Goal: Information Seeking & Learning: Check status

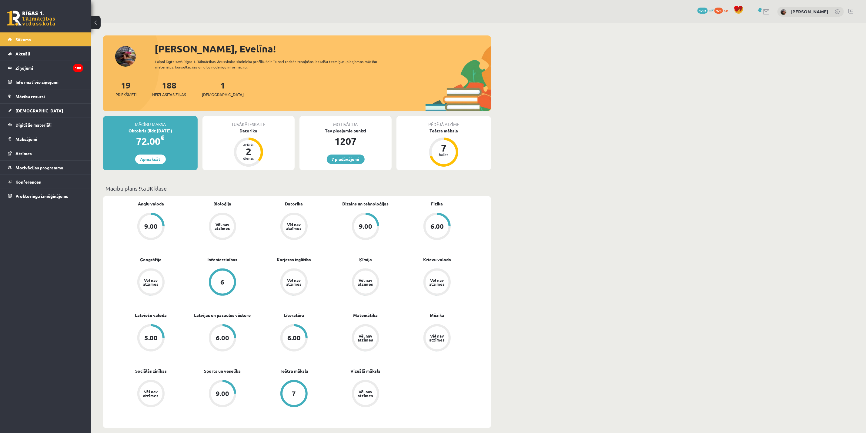
drag, startPoint x: 542, startPoint y: 179, endPoint x: 526, endPoint y: 172, distance: 17.5
drag, startPoint x: 512, startPoint y: 65, endPoint x: 834, endPoint y: 61, distance: 322.2
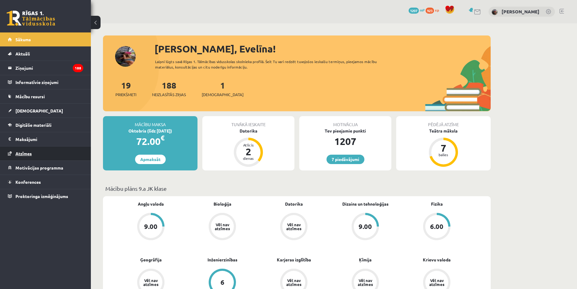
click at [12, 156] on link "Atzīmes" at bounding box center [45, 153] width 75 height 14
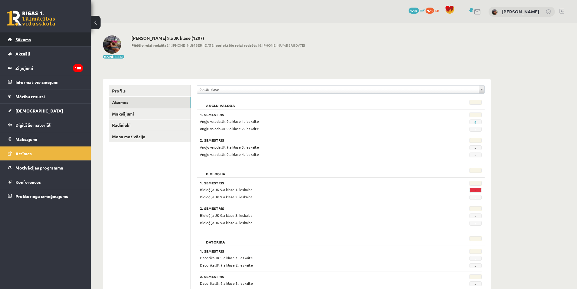
click at [21, 34] on link "Sākums" at bounding box center [45, 39] width 75 height 14
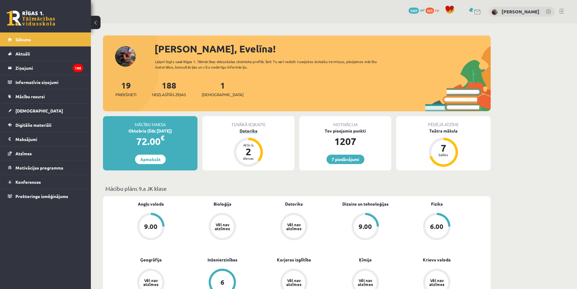
click at [245, 133] on div "Datorika" at bounding box center [248, 131] width 92 height 6
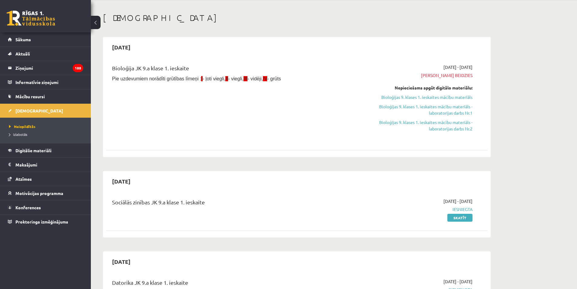
scroll to position [91, 0]
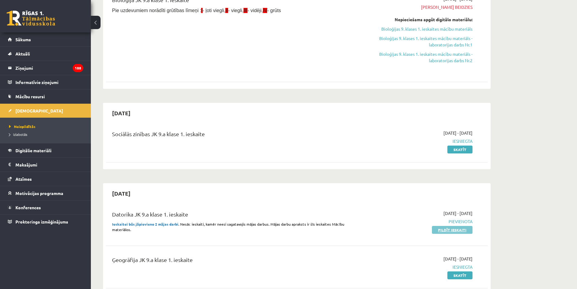
click at [446, 230] on link "Pildīt ieskaiti" at bounding box center [452, 230] width 41 height 8
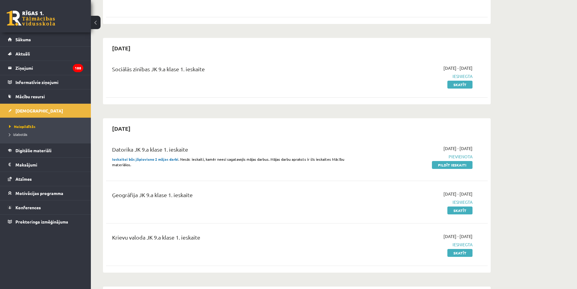
scroll to position [182, 0]
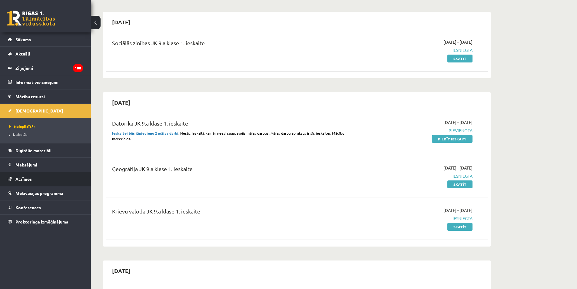
click at [48, 182] on link "Atzīmes" at bounding box center [45, 179] width 75 height 14
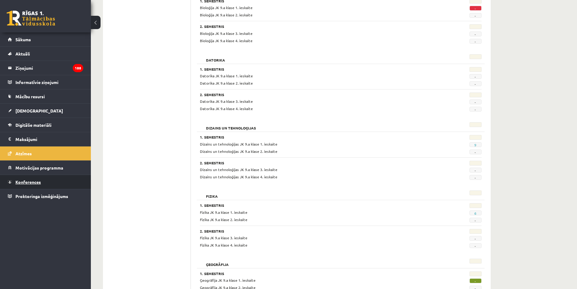
click at [54, 184] on link "Konferences" at bounding box center [45, 182] width 75 height 14
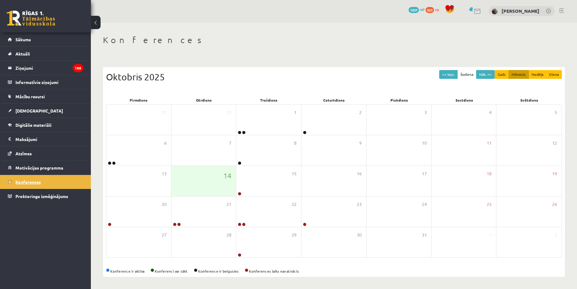
scroll to position [1, 0]
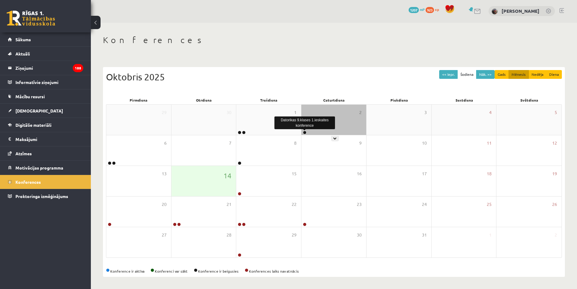
click at [305, 131] on link at bounding box center [305, 133] width 4 height 4
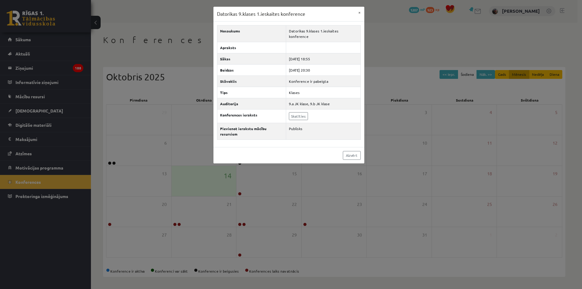
click at [269, 249] on div "Datorikas 9.klases 1.ieskaites konference × Nosaukums Datorikas 9.klases 1.iesk…" at bounding box center [291, 144] width 582 height 289
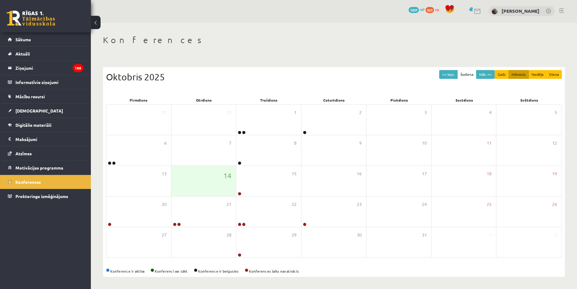
drag, startPoint x: 178, startPoint y: 34, endPoint x: 275, endPoint y: 69, distance: 103.1
click at [275, 70] on div "Oktobris 2025" at bounding box center [334, 77] width 456 height 14
click at [305, 129] on div "2" at bounding box center [334, 120] width 65 height 30
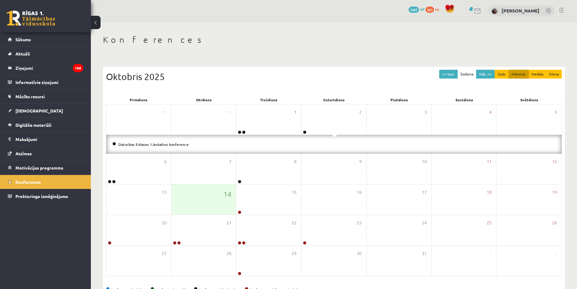
click at [134, 140] on div "Datorikas 9.klases 1.ieskaites konference" at bounding box center [334, 144] width 456 height 19
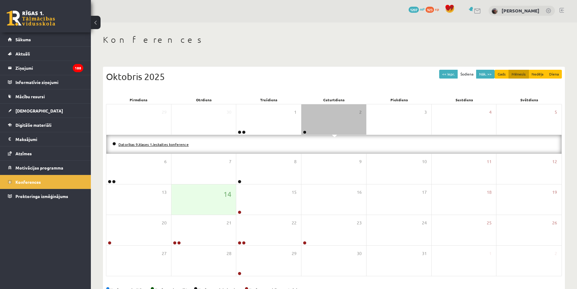
click at [135, 144] on link "Datorikas 9.klases 1.ieskaites konference" at bounding box center [154, 144] width 70 height 5
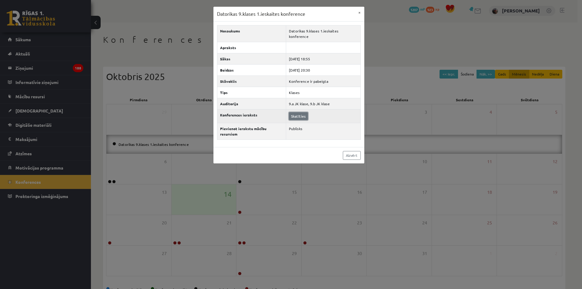
click at [306, 112] on link "Skatīties" at bounding box center [298, 116] width 19 height 8
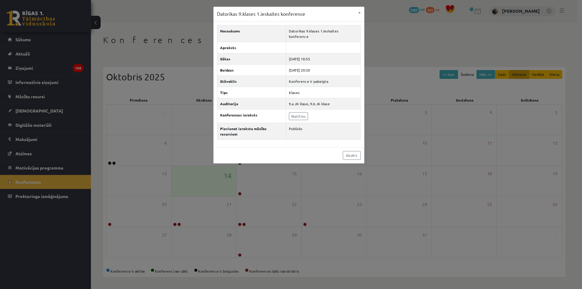
click at [451, 80] on div "Datorikas 9.klases 1.ieskaites konference × Nosaukums Datorikas 9.klases 1.iesk…" at bounding box center [291, 144] width 582 height 289
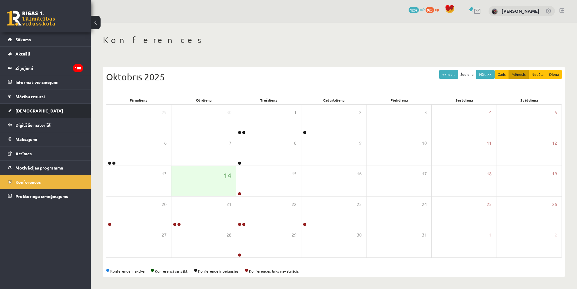
click at [42, 108] on link "[DEMOGRAPHIC_DATA]" at bounding box center [45, 111] width 75 height 14
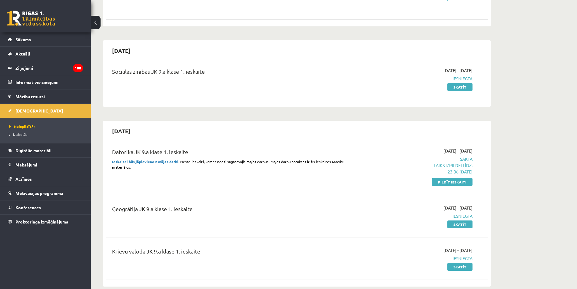
scroll to position [183, 0]
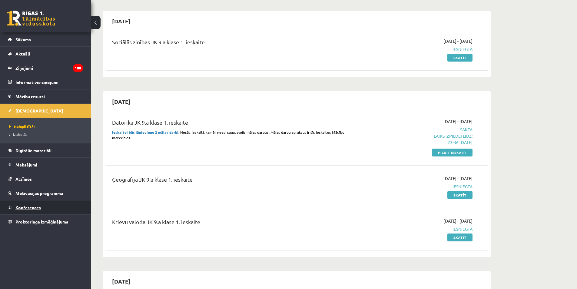
click at [52, 211] on link "Konferences" at bounding box center [45, 207] width 75 height 14
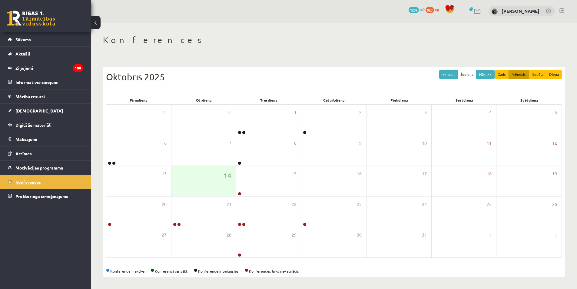
scroll to position [1, 0]
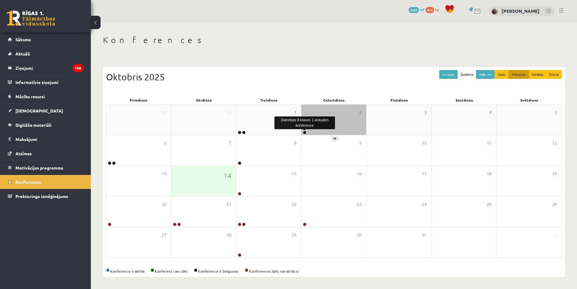
click at [306, 133] on link at bounding box center [305, 133] width 4 height 4
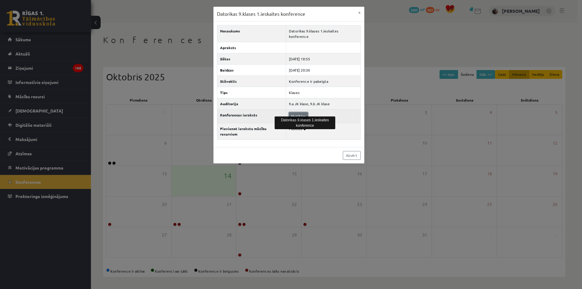
click at [298, 114] on link "Skatīties" at bounding box center [298, 116] width 19 height 8
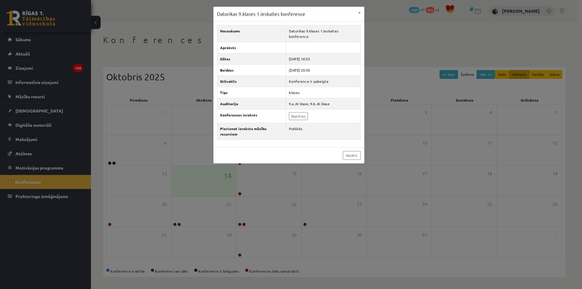
click at [187, 124] on div "Datorikas 9.klases 1.ieskaites konference × Nosaukums Datorikas 9.klases 1.iesk…" at bounding box center [291, 144] width 582 height 289
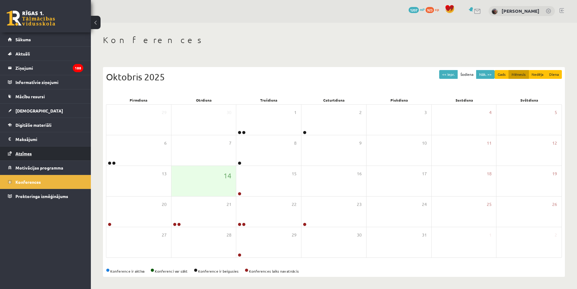
click at [31, 159] on link "Atzīmes" at bounding box center [45, 153] width 75 height 14
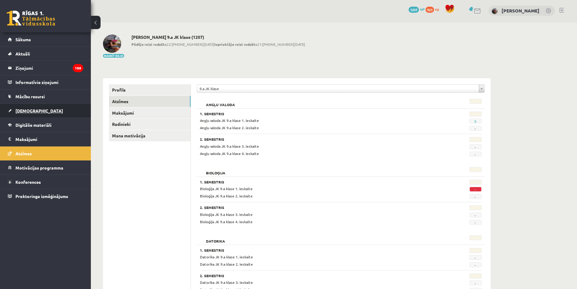
click at [47, 111] on link "[DEMOGRAPHIC_DATA]" at bounding box center [45, 111] width 75 height 14
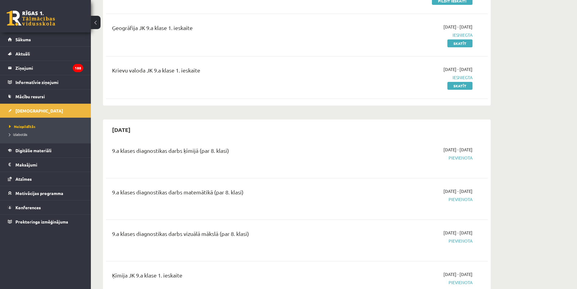
scroll to position [213, 0]
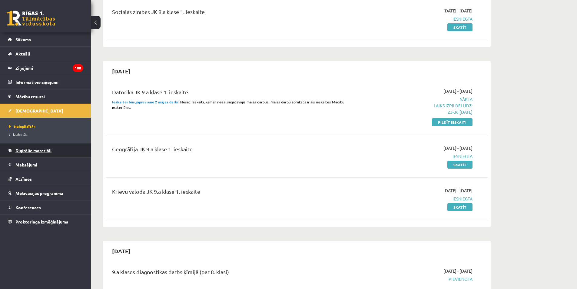
click at [42, 148] on span "Digitālie materiāli" at bounding box center [33, 150] width 36 height 5
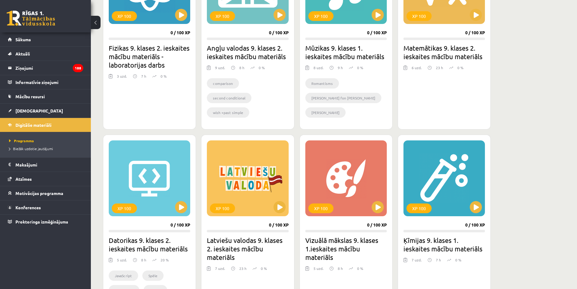
scroll to position [424, 0]
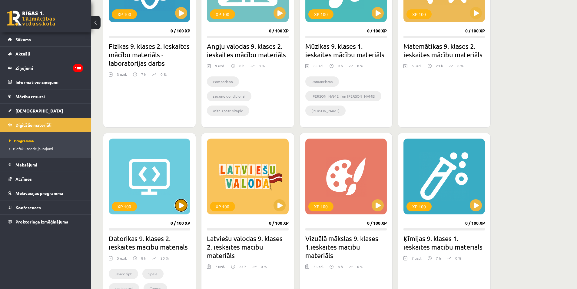
click at [178, 210] on button at bounding box center [181, 205] width 12 height 12
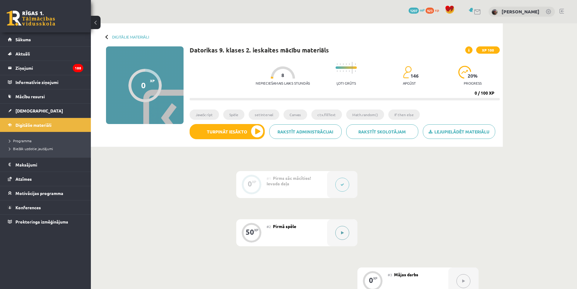
click at [345, 229] on button at bounding box center [343, 233] width 14 height 14
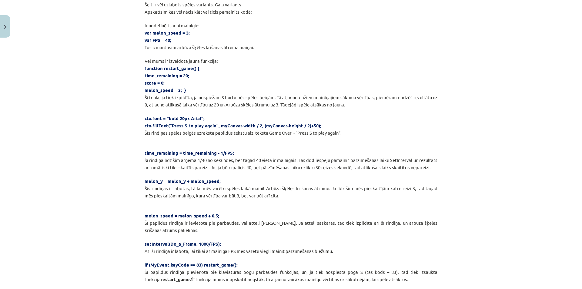
scroll to position [3174, 0]
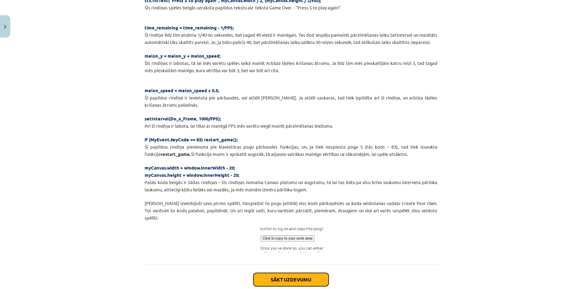
click at [287, 273] on button "Sākt uzdevumu" at bounding box center [290, 279] width 75 height 13
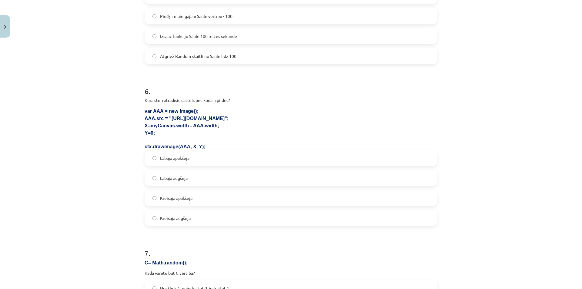
scroll to position [662, 0]
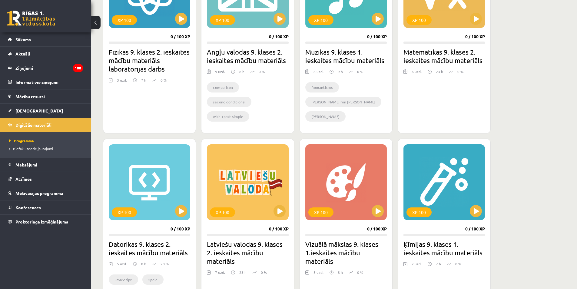
scroll to position [424, 0]
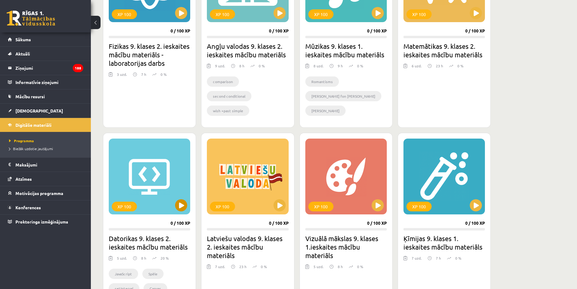
click at [173, 211] on div "XP 100" at bounding box center [150, 177] width 82 height 76
click at [125, 205] on div "XP 100" at bounding box center [124, 207] width 25 height 10
click at [125, 199] on div "XP 100" at bounding box center [150, 177] width 82 height 76
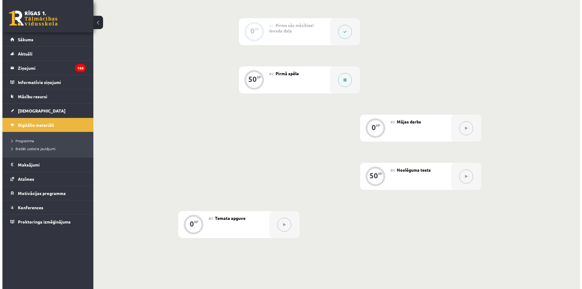
scroll to position [147, 0]
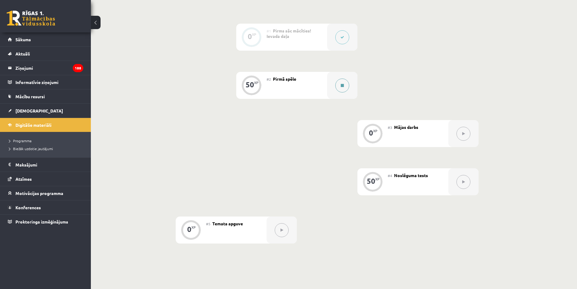
click at [341, 93] on div at bounding box center [342, 85] width 30 height 27
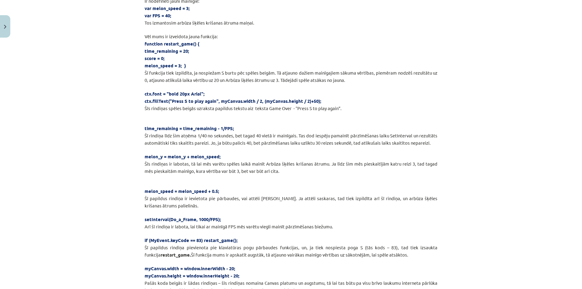
scroll to position [3174, 0]
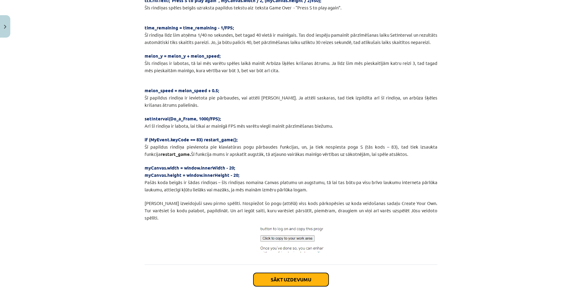
click at [295, 273] on button "Sākt uzdevumu" at bounding box center [290, 279] width 75 height 13
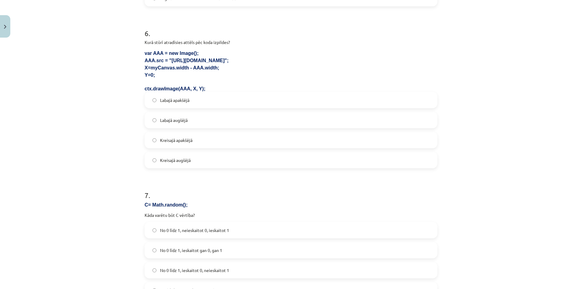
scroll to position [844, 0]
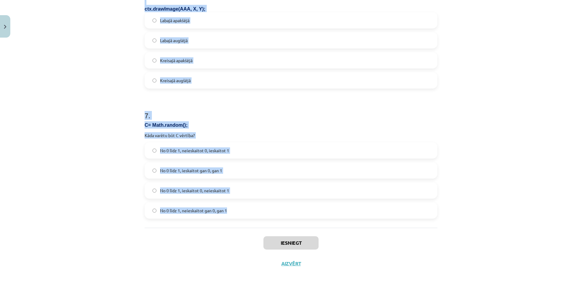
drag, startPoint x: 117, startPoint y: 112, endPoint x: 252, endPoint y: 216, distance: 169.4
click at [252, 216] on div "Mācību tēma: Datorikas 9. klases 2. ieskaites mācību materiāls #2 Pirmā spēle 5…" at bounding box center [291, 144] width 582 height 289
copy form "1 . var aaa = new Image(); aaa.src = "https://s2js.com/img/etc/tnt.png"; Ko dar…"
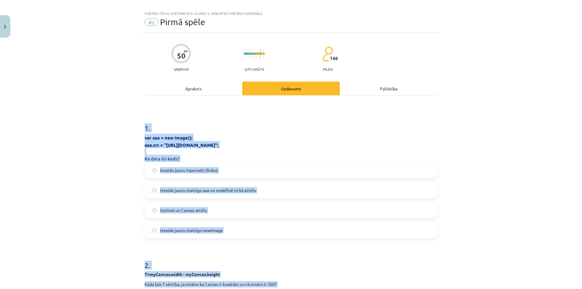
scroll to position [0, 0]
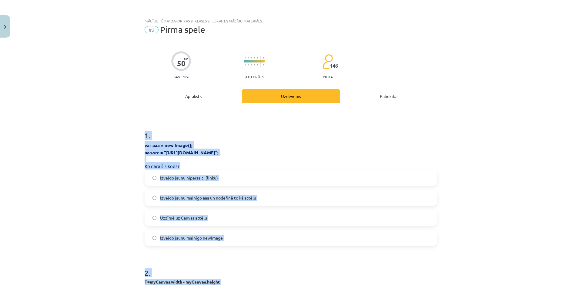
click at [115, 182] on div "Mācību tēma: Datorikas 9. klases 2. ieskaites mācību materiāls #2 Pirmā spēle 5…" at bounding box center [291, 144] width 582 height 289
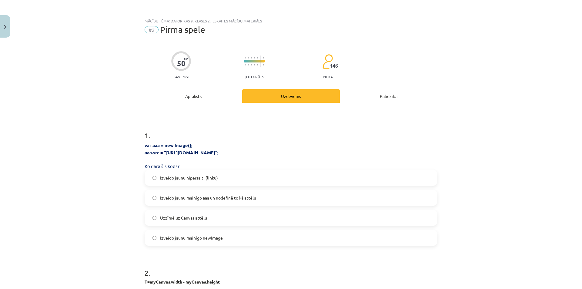
click at [226, 200] on span "Izveido jaunu mainīgo aaa un nodefinē to kā attēlu" at bounding box center [208, 198] width 96 height 6
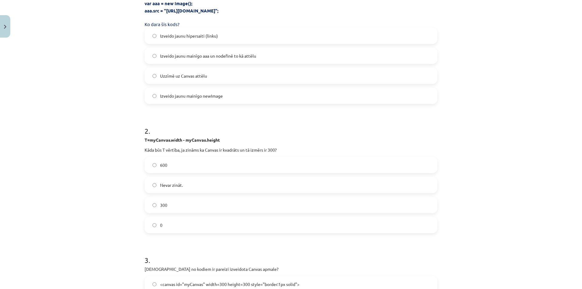
scroll to position [152, 0]
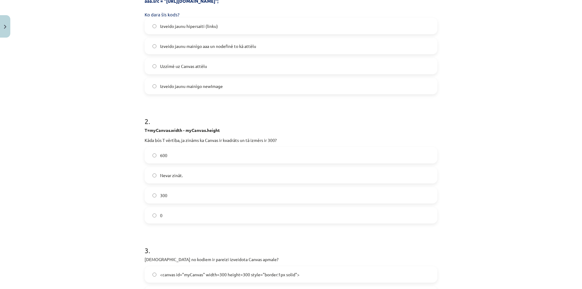
click at [187, 212] on label "0" at bounding box center [291, 215] width 292 height 15
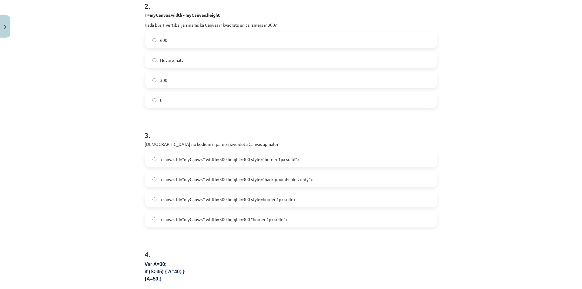
scroll to position [273, 0]
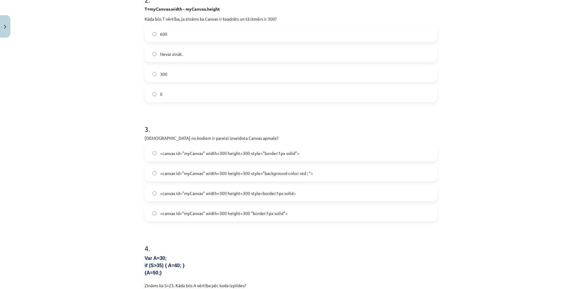
click at [300, 171] on span "<canvas id="myCanvas" width=300 height=300 style="background-color: red ; ">" at bounding box center [236, 173] width 153 height 6
click at [307, 144] on div "3 . Kurā no kodiem ir pareizi izveidota Canvas apmale? <canvas id="myCanvas" wi…" at bounding box center [291, 167] width 293 height 107
click at [308, 151] on label "<canvas id="myCanvas" width=300 height=300 style="border:1px solid">" at bounding box center [291, 152] width 292 height 15
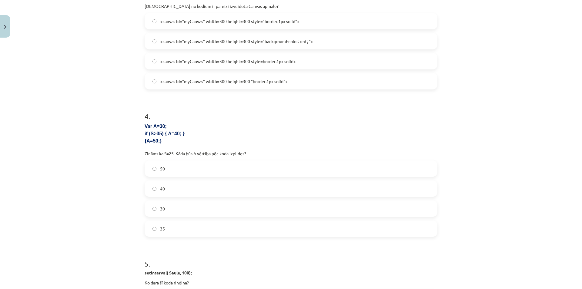
scroll to position [485, 0]
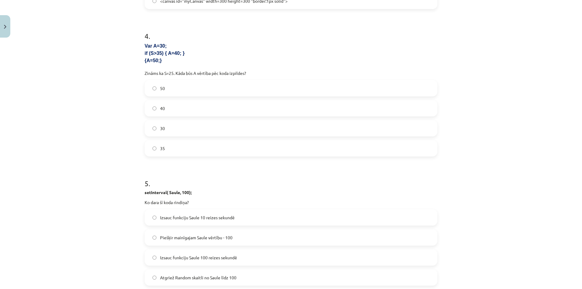
click at [182, 88] on label "50" at bounding box center [291, 88] width 292 height 15
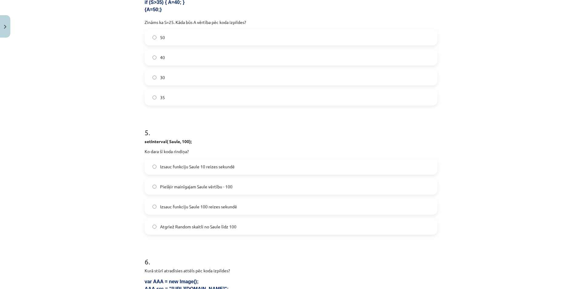
scroll to position [546, 0]
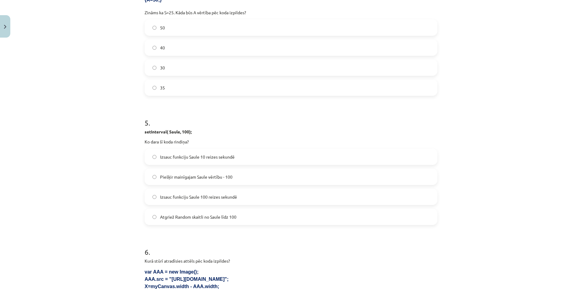
click at [219, 159] on span "Izsauc funkciju Saule 10 reizes sekundē" at bounding box center [197, 157] width 75 height 6
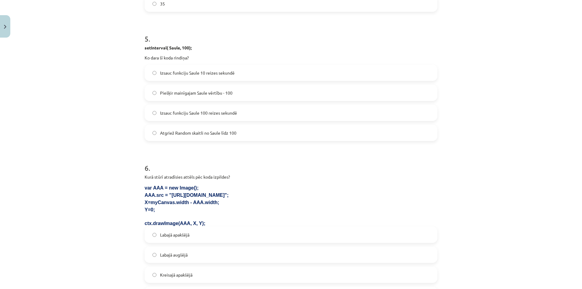
scroll to position [697, 0]
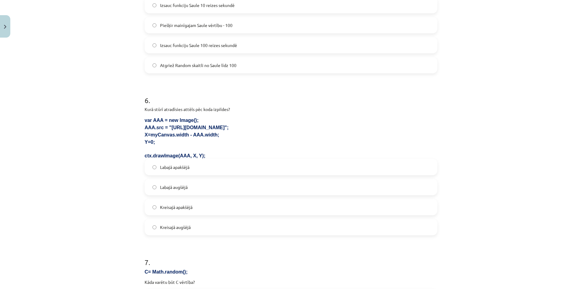
click at [199, 187] on label "Labajā augšējā" at bounding box center [291, 186] width 292 height 15
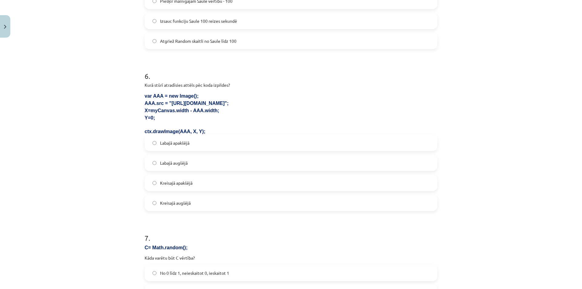
scroll to position [844, 0]
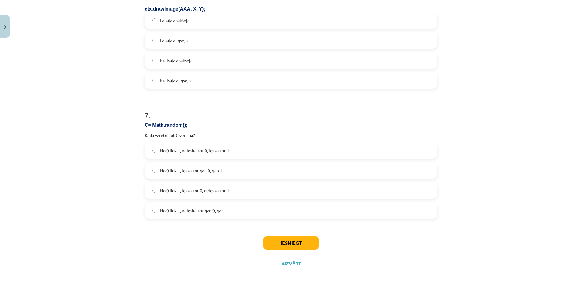
click at [205, 192] on span "No 0 līdz 1, ieskaitot 0, neieskaitot 1" at bounding box center [194, 190] width 69 height 6
click at [285, 241] on button "Iesniegt" at bounding box center [290, 242] width 55 height 13
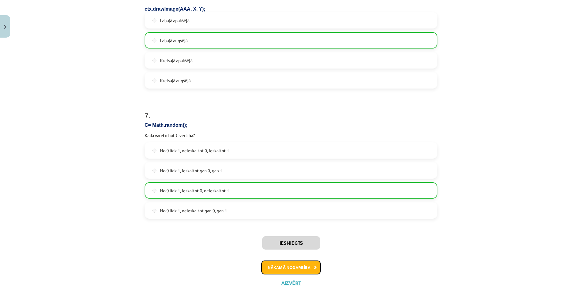
click at [287, 266] on button "Nākamā nodarbība" at bounding box center [290, 267] width 59 height 14
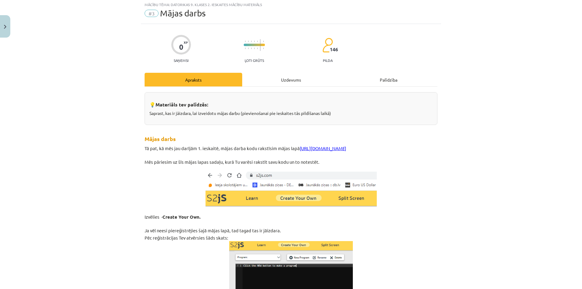
scroll to position [15, 0]
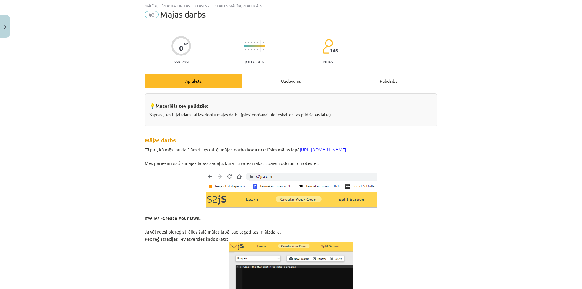
click at [278, 74] on div "Uzdevums" at bounding box center [291, 81] width 98 height 14
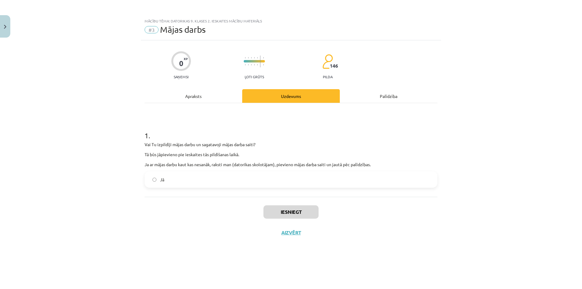
scroll to position [0, 0]
click at [180, 187] on div "Jā" at bounding box center [291, 179] width 293 height 16
click at [152, 182] on label "Jā" at bounding box center [291, 179] width 292 height 15
click at [197, 94] on div "Apraksts" at bounding box center [194, 96] width 98 height 14
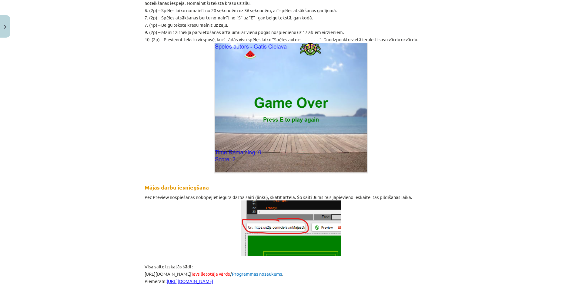
scroll to position [1280, 0]
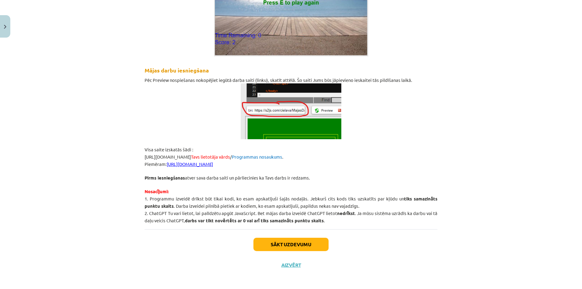
click at [213, 163] on link "https://s2js.com/saule11/majasdarbs81" at bounding box center [190, 164] width 46 height 6
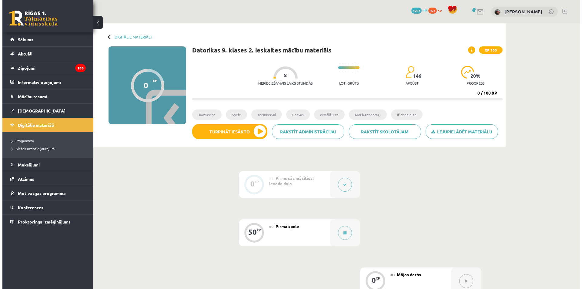
scroll to position [147, 0]
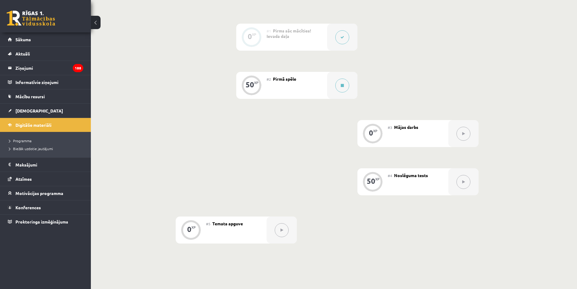
click at [306, 89] on div "#2 Pirmā spēle" at bounding box center [297, 85] width 61 height 27
click at [340, 86] on button at bounding box center [343, 85] width 14 height 14
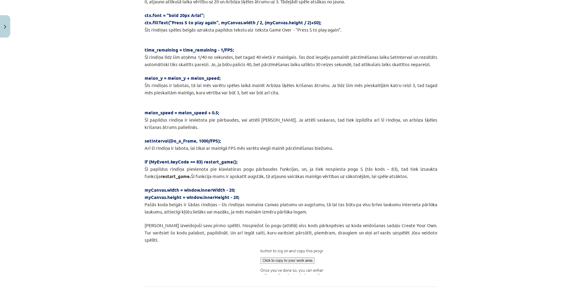
scroll to position [3174, 0]
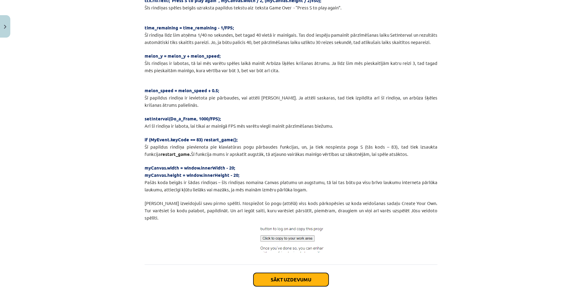
click at [272, 273] on button "Sākt uzdevumu" at bounding box center [290, 279] width 75 height 13
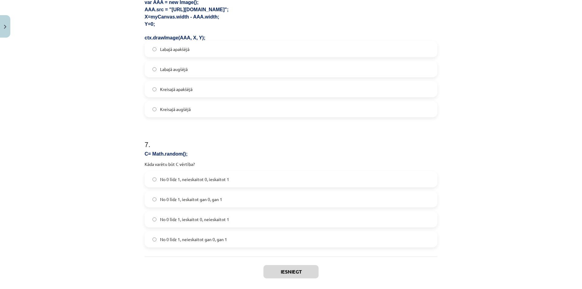
scroll to position [844, 0]
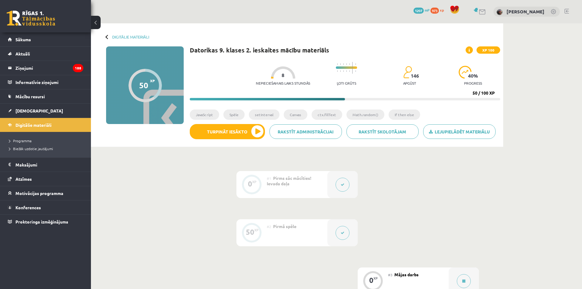
scroll to position [147, 0]
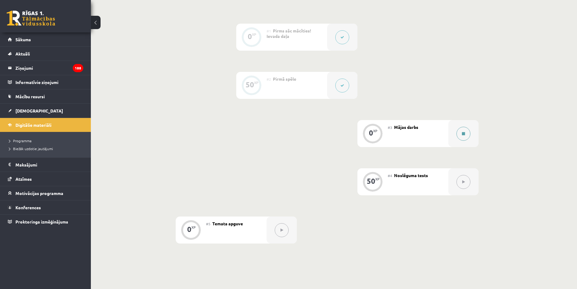
click at [461, 132] on button at bounding box center [464, 134] width 14 height 14
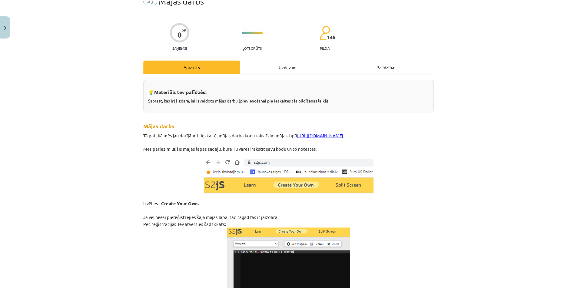
scroll to position [0, 0]
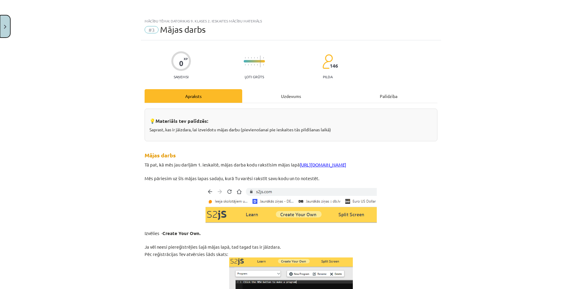
click at [1, 29] on button "Close" at bounding box center [5, 26] width 10 height 22
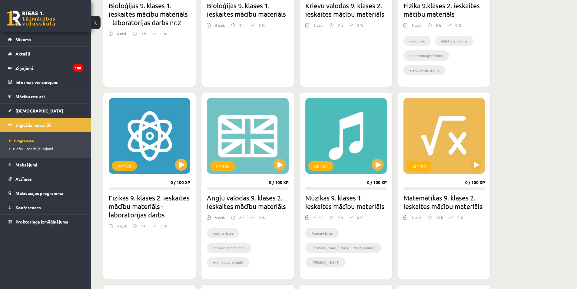
scroll to position [485, 0]
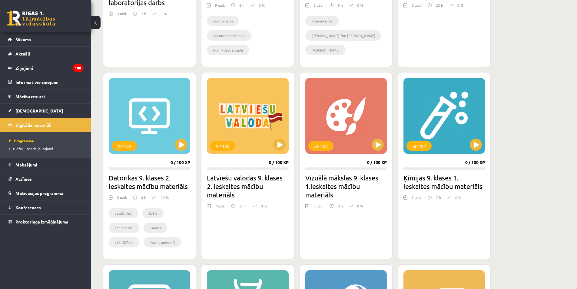
click at [164, 172] on div "XP 100 0 / 100 XP Datorikas 9. klases 2. ieskaites mācību materiāls 5 uzd. 8 h …" at bounding box center [149, 165] width 93 height 187
click at [161, 148] on div "XP 100" at bounding box center [150, 116] width 82 height 76
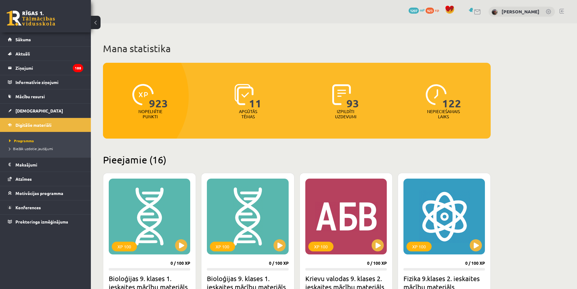
scroll to position [485, 0]
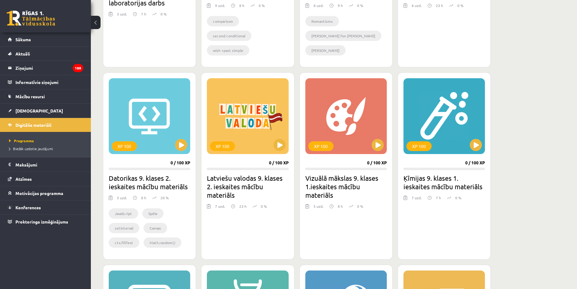
click at [169, 172] on div "XP 100 0 / 100 XP Datorikas 9. klases 2. ieskaites mācību materiāls 5 uzd. 8 h …" at bounding box center [149, 165] width 93 height 187
click at [167, 144] on div "XP 100" at bounding box center [150, 116] width 82 height 76
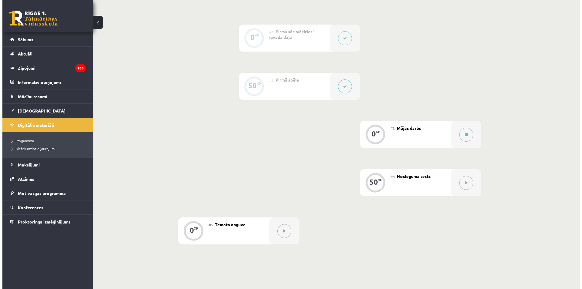
scroll to position [152, 0]
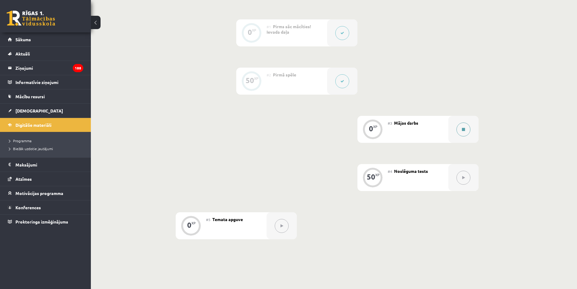
click at [464, 134] on button at bounding box center [464, 129] width 14 height 14
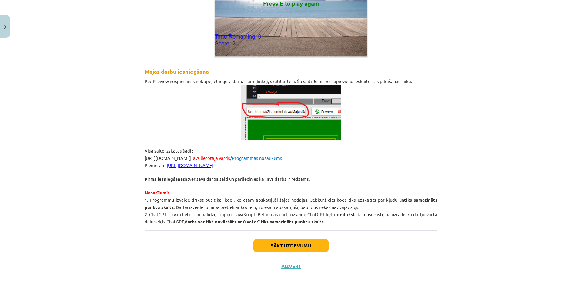
scroll to position [1280, 0]
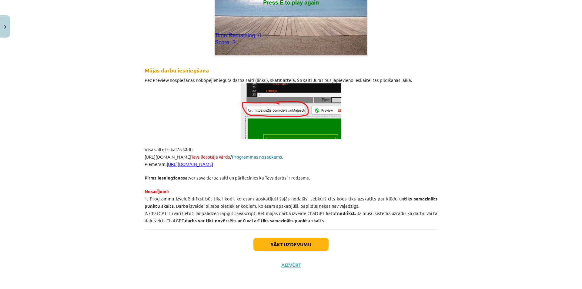
click at [213, 164] on link "[URL][DOMAIN_NAME]" at bounding box center [190, 164] width 46 height 6
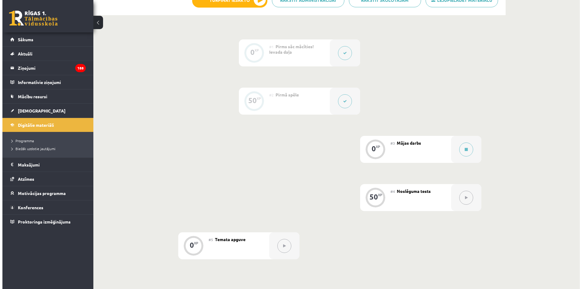
scroll to position [121, 0]
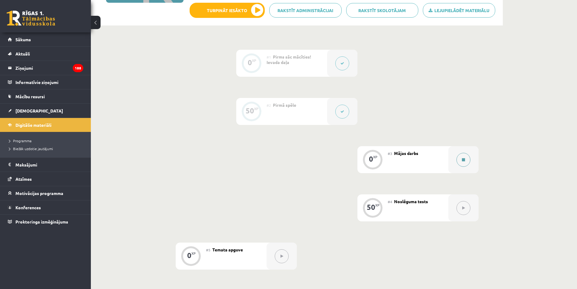
click at [460, 157] on button at bounding box center [464, 160] width 14 height 14
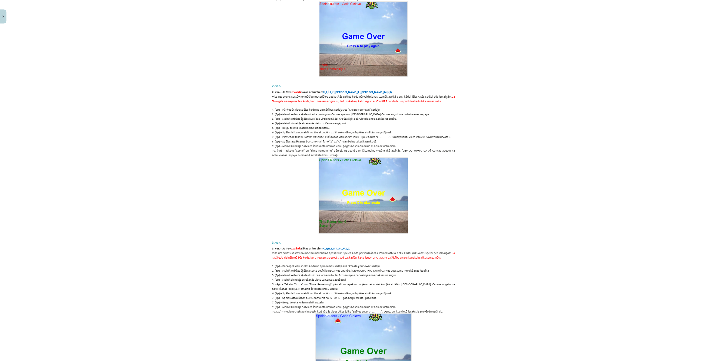
scroll to position [704, 0]
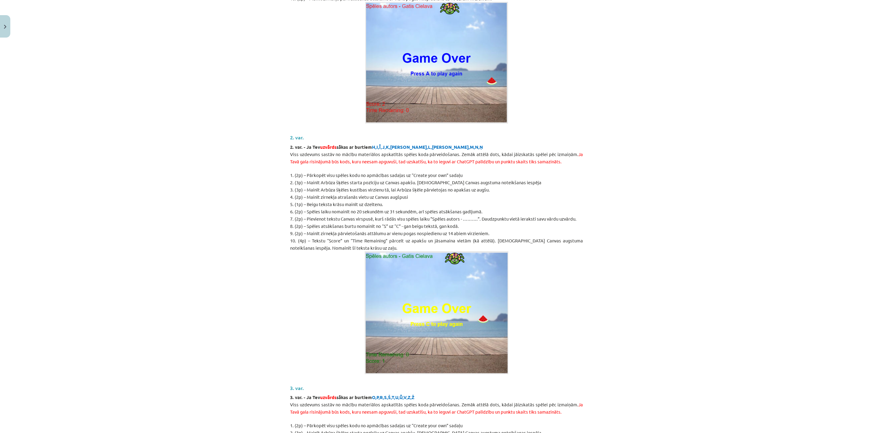
drag, startPoint x: 578, startPoint y: 236, endPoint x: 780, endPoint y: 319, distance: 218.7
click at [577, 289] on div "Mācību tēma: Datorikas 9. klases 2. ieskaites mācību materiāls #3 Mājas darbs 0…" at bounding box center [436, 216] width 873 height 433
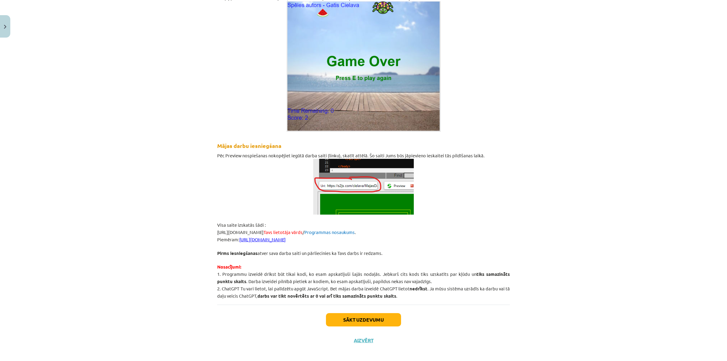
scroll to position [1207, 0]
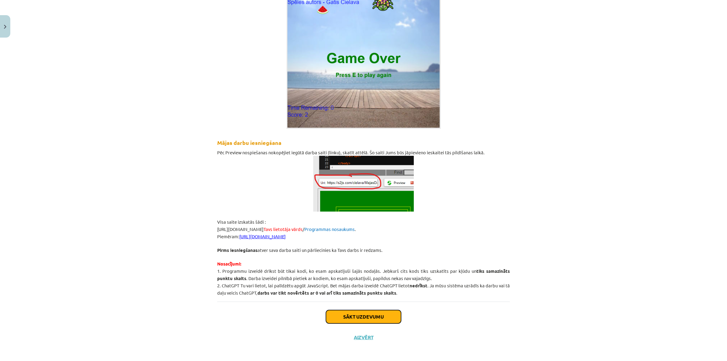
click at [367, 289] on button "Sākt uzdevumu" at bounding box center [363, 316] width 75 height 13
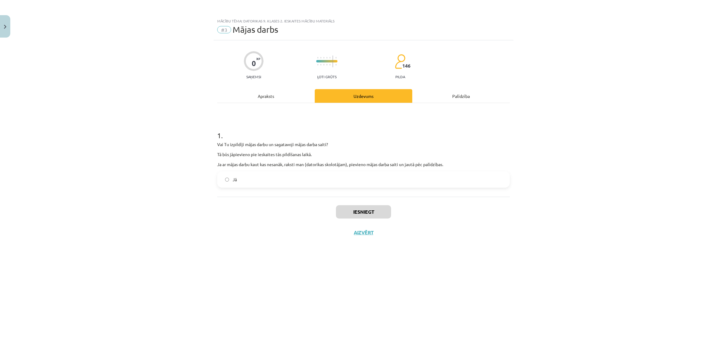
scroll to position [0, 0]
click at [314, 179] on label "Jā" at bounding box center [364, 179] width 292 height 15
click at [348, 214] on button "Iesniegt" at bounding box center [363, 211] width 55 height 13
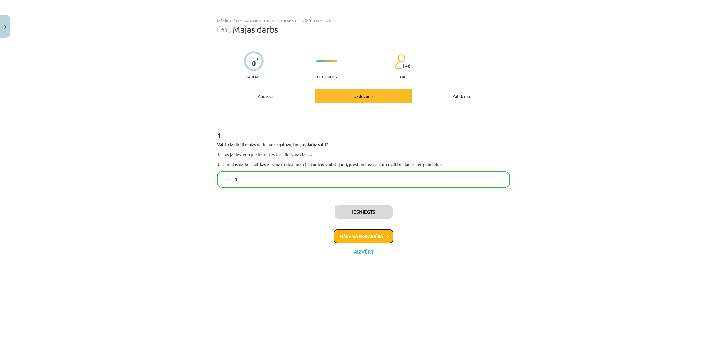
click at [352, 241] on button "Nākamā nodarbība" at bounding box center [363, 236] width 59 height 14
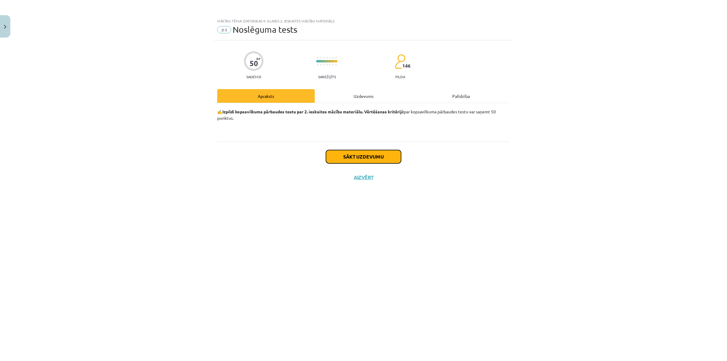
click at [356, 152] on button "Sākt uzdevumu" at bounding box center [363, 156] width 75 height 13
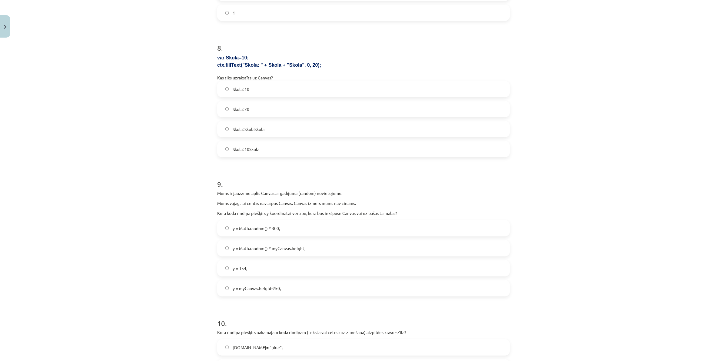
scroll to position [1137, 0]
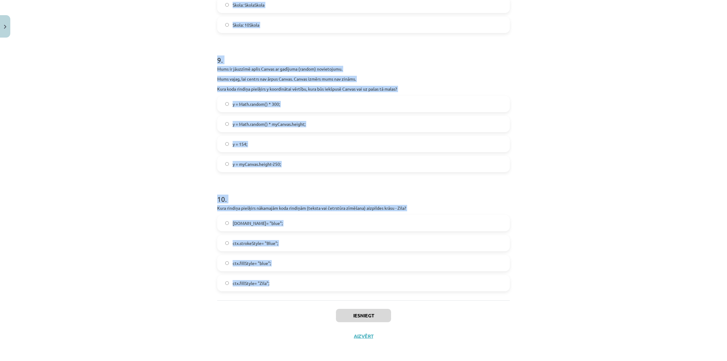
drag, startPoint x: 195, startPoint y: 110, endPoint x: 304, endPoint y: 283, distance: 204.4
click at [304, 283] on div "Mācību tēma: Datorikas 9. klases 2. ieskaites mācību materiāls #4 Noslēguma tes…" at bounding box center [363, 180] width 727 height 361
copy form "1 . Kura rindiņa definē jaunu mainīgo D, piešķirot tam skaitlisku vērtību? var …"
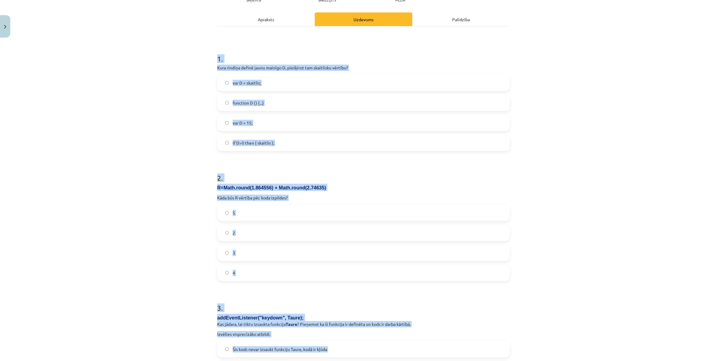
scroll to position [0, 0]
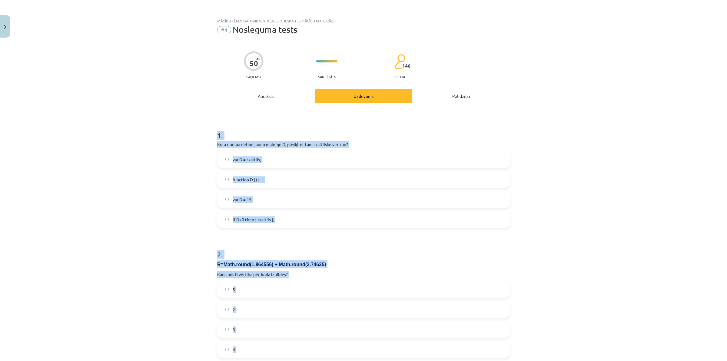
click at [245, 197] on span "var D = 15;" at bounding box center [243, 199] width 20 height 6
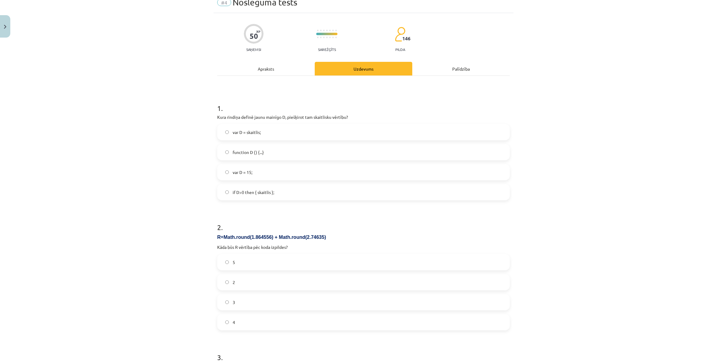
scroll to position [76, 0]
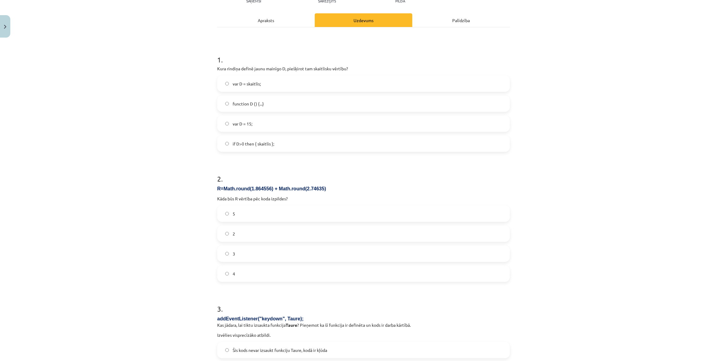
click at [255, 214] on label "5" at bounding box center [364, 213] width 292 height 15
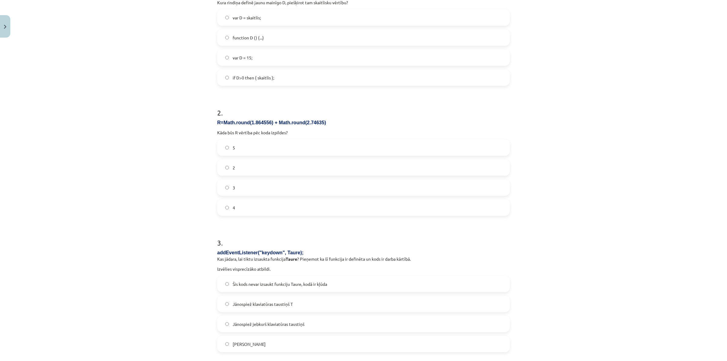
scroll to position [189, 0]
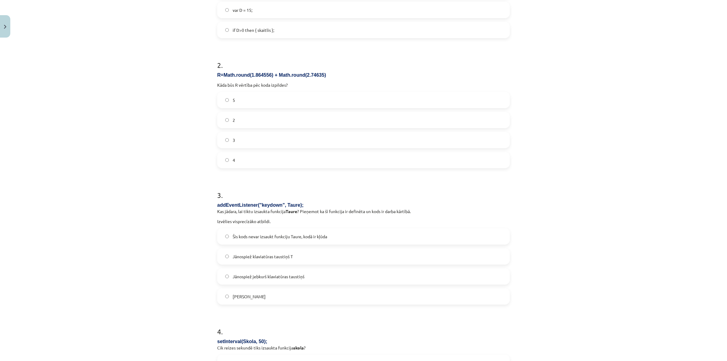
click at [334, 278] on label "Jānospiež jebkurš klaviatūras taustiņš" at bounding box center [364, 276] width 292 height 15
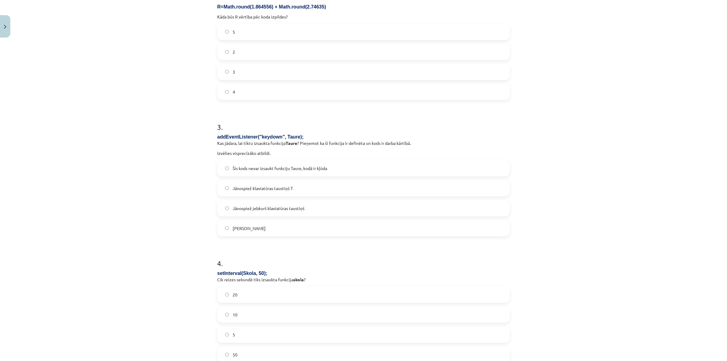
scroll to position [379, 0]
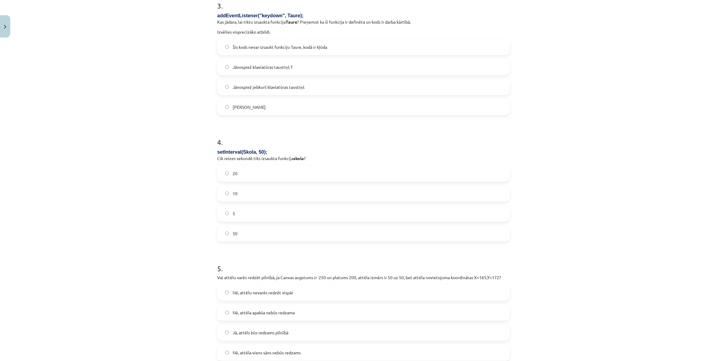
click at [220, 171] on label "20" at bounding box center [364, 173] width 292 height 15
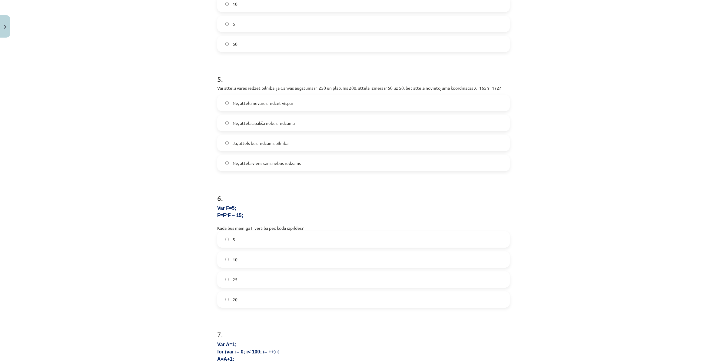
scroll to position [606, 0]
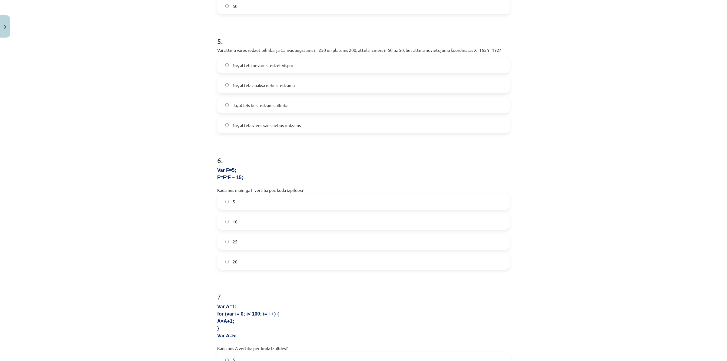
click at [268, 225] on label "10" at bounding box center [364, 221] width 292 height 15
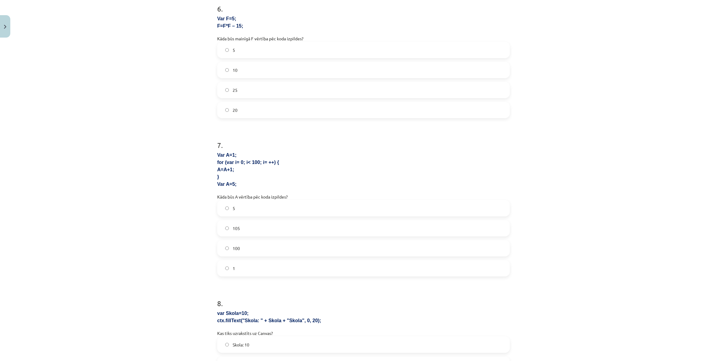
click at [260, 203] on label "5" at bounding box center [364, 208] width 292 height 15
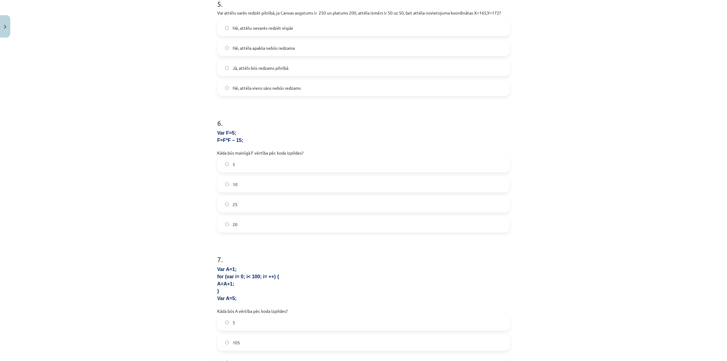
scroll to position [530, 0]
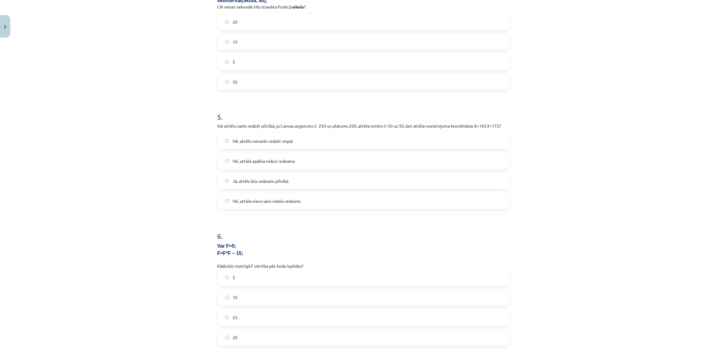
click at [316, 199] on label "Nē, attēla viens sāns nebūs redzams" at bounding box center [364, 200] width 292 height 15
click at [287, 161] on span "Nē, attēla apakša nebūs redzama" at bounding box center [264, 161] width 62 height 6
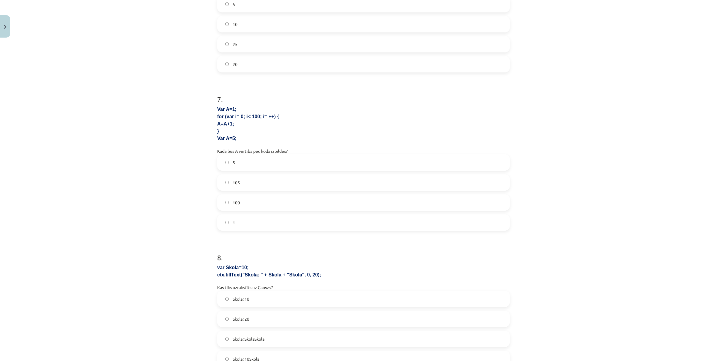
scroll to position [909, 0]
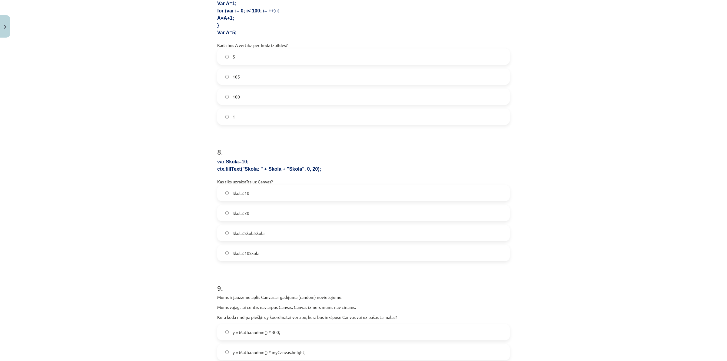
click at [292, 249] on label "Skola: 10Skola" at bounding box center [364, 252] width 292 height 15
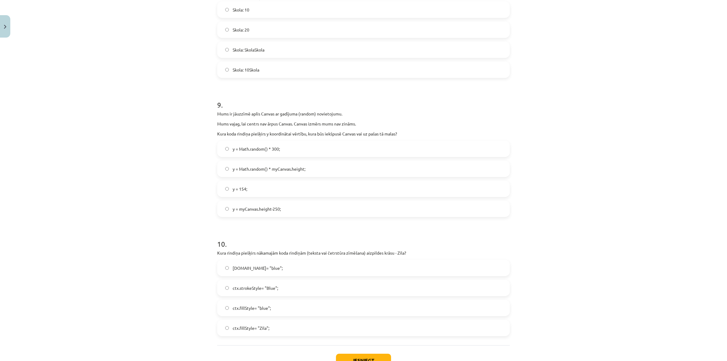
scroll to position [1099, 0]
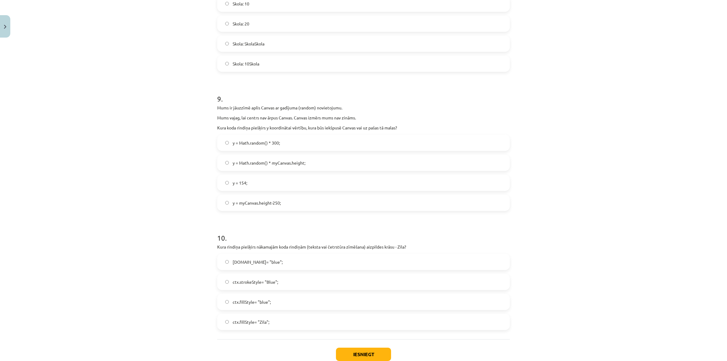
click at [327, 157] on label "y = Math.random() * myCanvas.height;" at bounding box center [364, 162] width 292 height 15
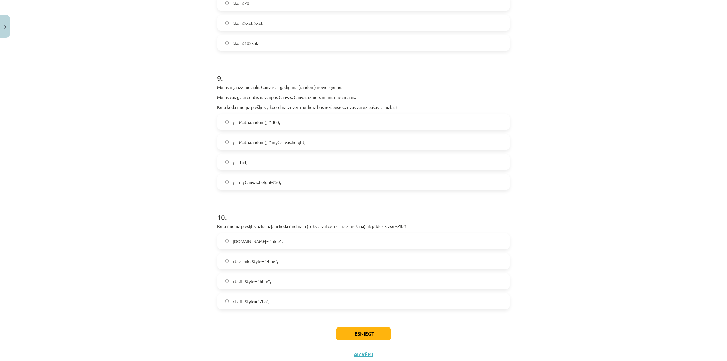
scroll to position [1137, 0]
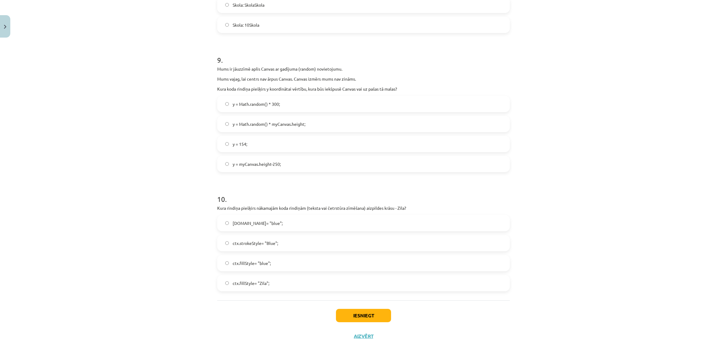
click at [306, 248] on label "ctx.strokeStyle= "Blue";" at bounding box center [364, 242] width 292 height 15
click at [268, 220] on label "ctx.Style= "blue";" at bounding box center [364, 222] width 292 height 15
click at [313, 261] on label "ctx.fillStyle= "blue";" at bounding box center [364, 262] width 292 height 15
click at [346, 289] on button "Iesniegt" at bounding box center [363, 315] width 55 height 13
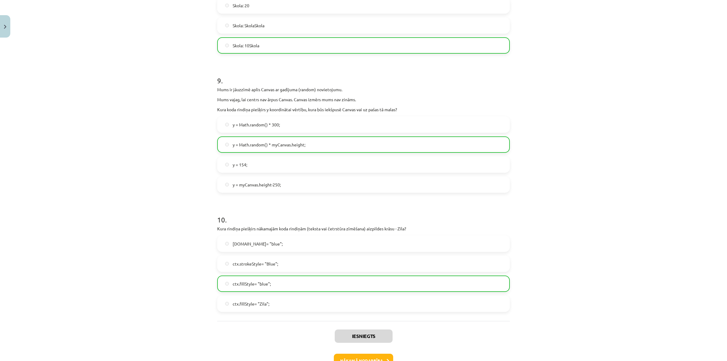
scroll to position [1157, 0]
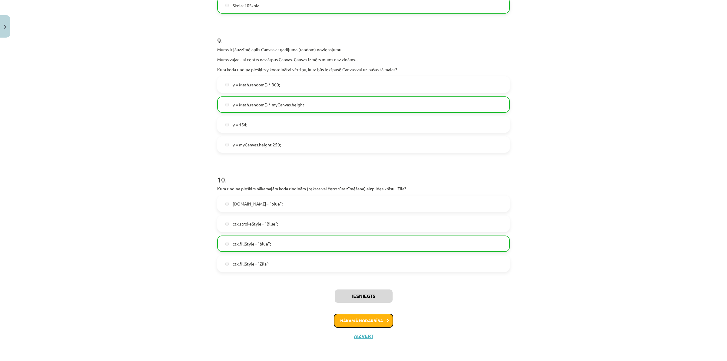
click at [373, 289] on button "Nākamā nodarbība" at bounding box center [363, 321] width 59 height 14
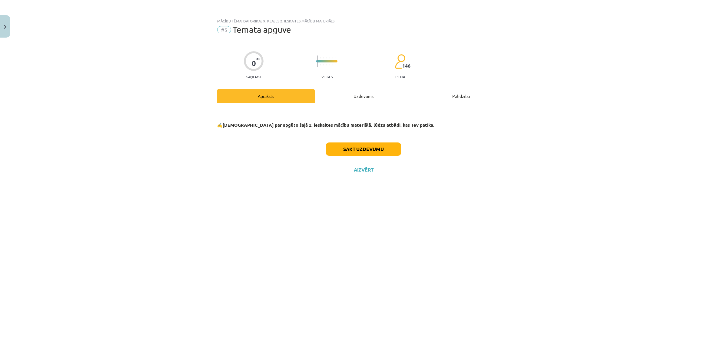
scroll to position [0, 0]
click at [373, 146] on button "Sākt uzdevumu" at bounding box center [363, 148] width 75 height 13
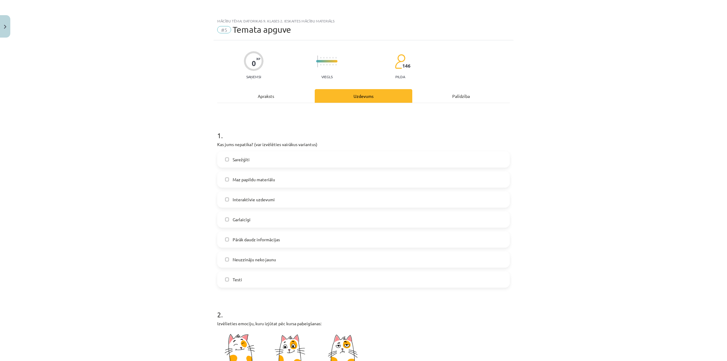
click at [329, 162] on label "Sarežģīti" at bounding box center [364, 159] width 292 height 15
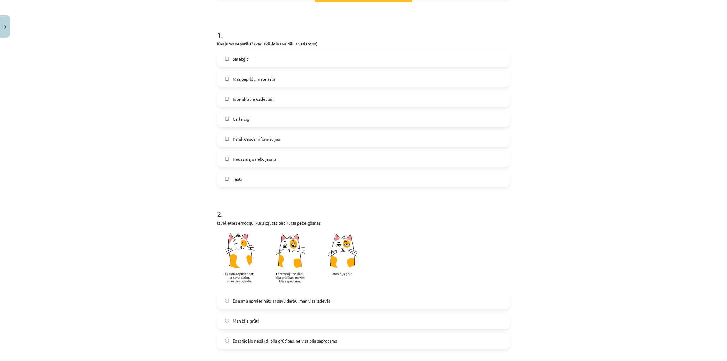
scroll to position [189, 0]
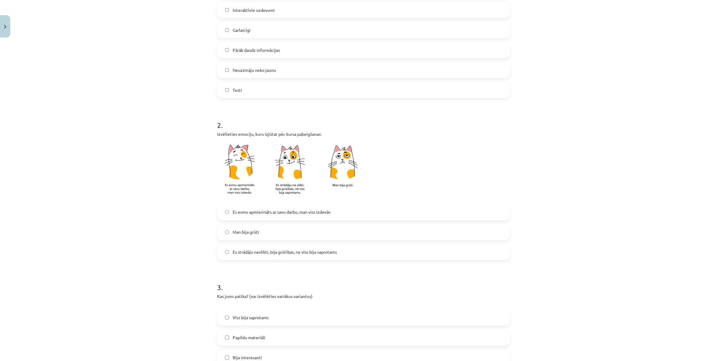
click at [281, 228] on label "Man bija grūti" at bounding box center [364, 232] width 292 height 15
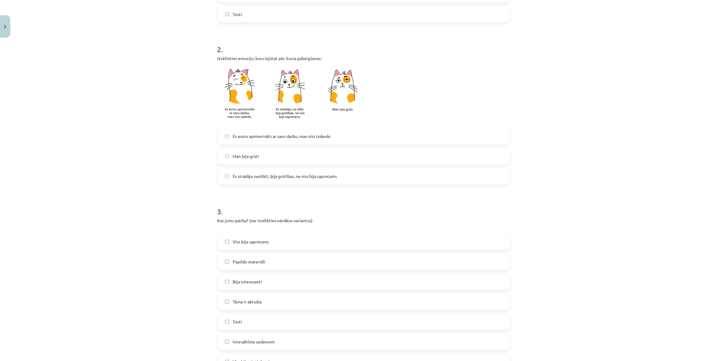
scroll to position [303, 0]
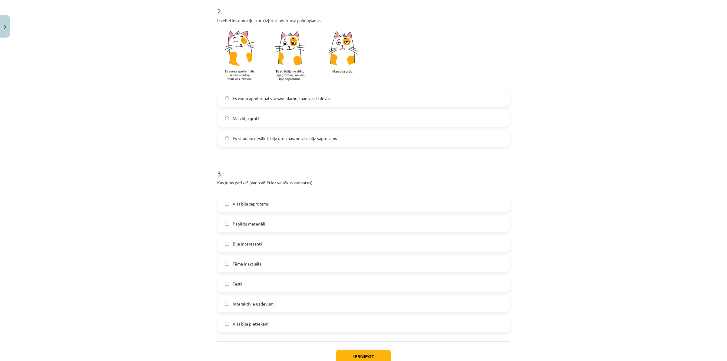
click at [273, 222] on label "Papildu materiāli" at bounding box center [364, 223] width 292 height 15
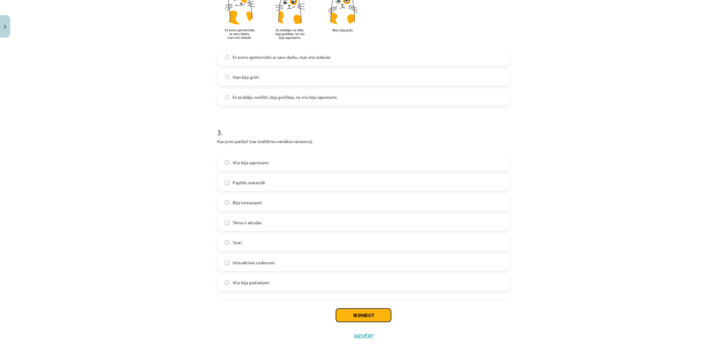
click at [354, 289] on button "Iesniegt" at bounding box center [363, 315] width 55 height 13
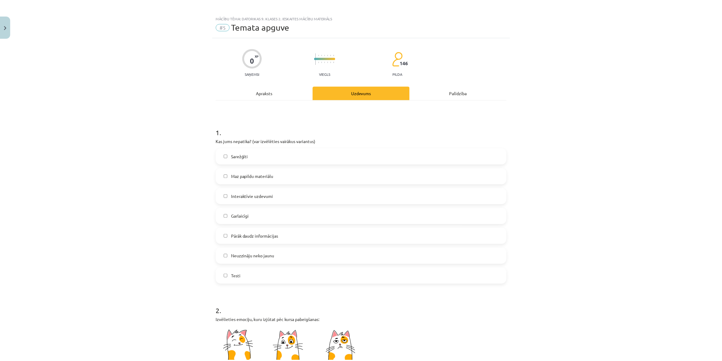
scroll to position [0, 0]
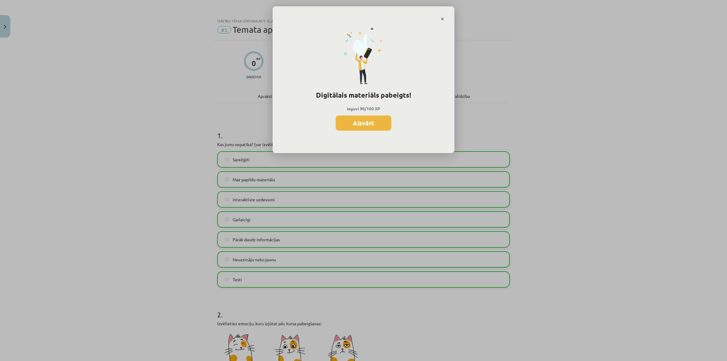
click at [354, 123] on button "Aizvērt" at bounding box center [364, 122] width 56 height 15
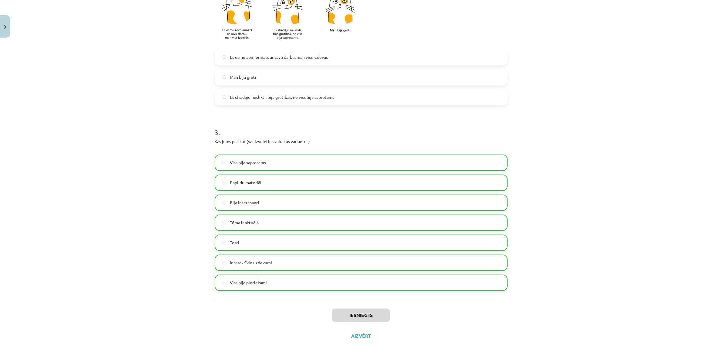
scroll to position [135, 0]
click at [359, 289] on button "Aizvērt" at bounding box center [360, 336] width 23 height 6
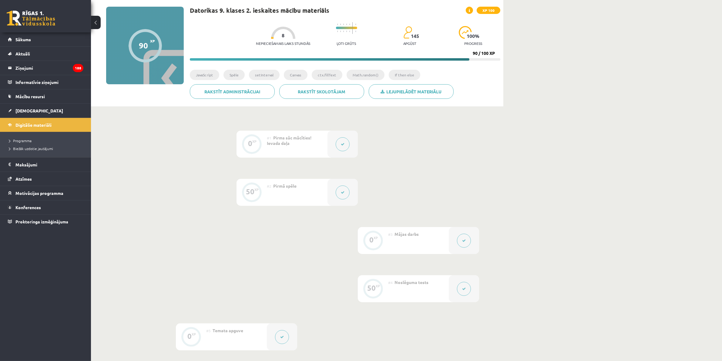
scroll to position [0, 0]
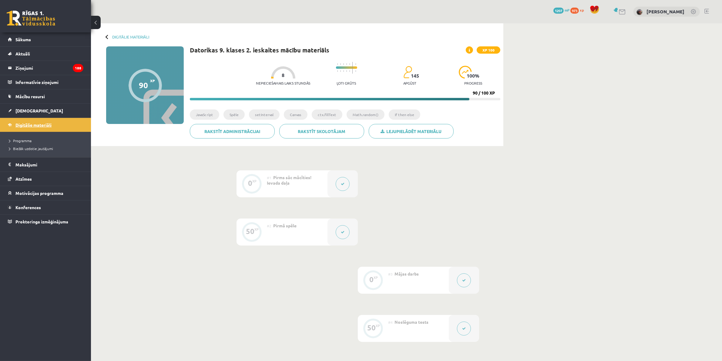
click at [29, 122] on link "Digitālie materiāli" at bounding box center [45, 125] width 75 height 14
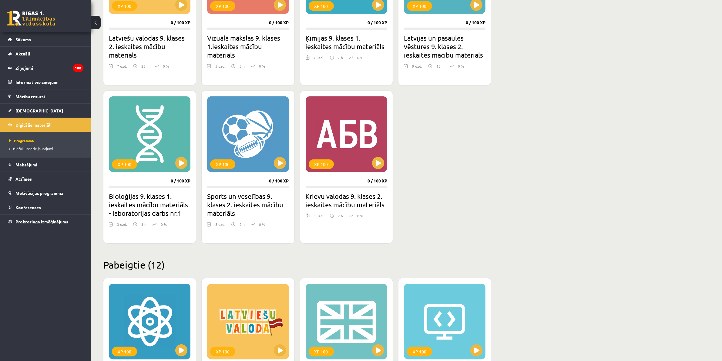
scroll to position [680, 0]
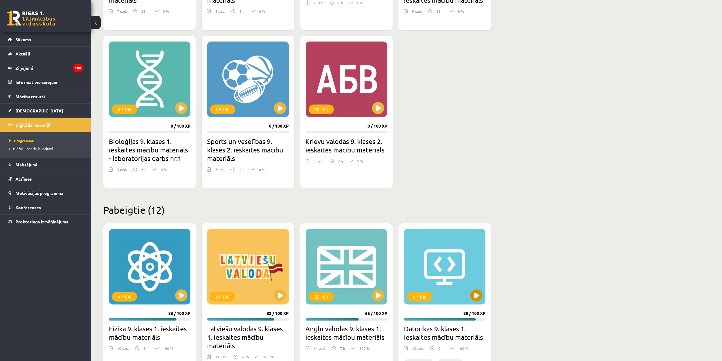
click at [482, 289] on div "XP 100" at bounding box center [445, 267] width 82 height 76
click at [471, 289] on div "XP 100" at bounding box center [445, 267] width 82 height 76
click at [473, 289] on div "XP 100" at bounding box center [445, 267] width 82 height 76
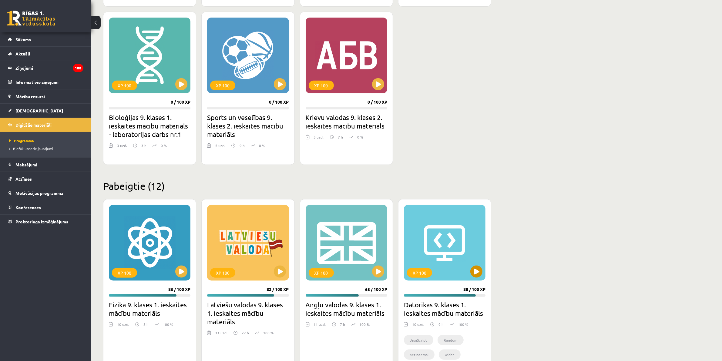
scroll to position [755, 0]
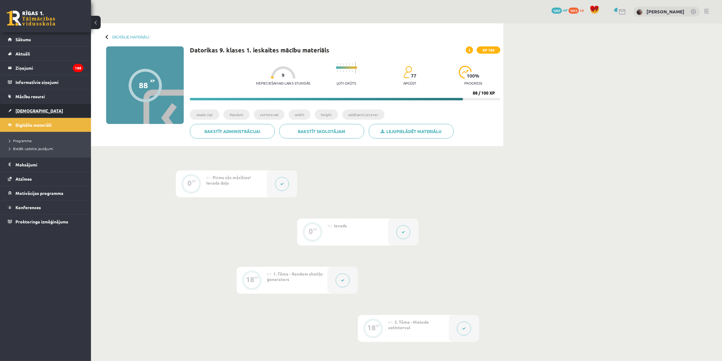
click at [60, 109] on link "[DEMOGRAPHIC_DATA]" at bounding box center [45, 111] width 75 height 14
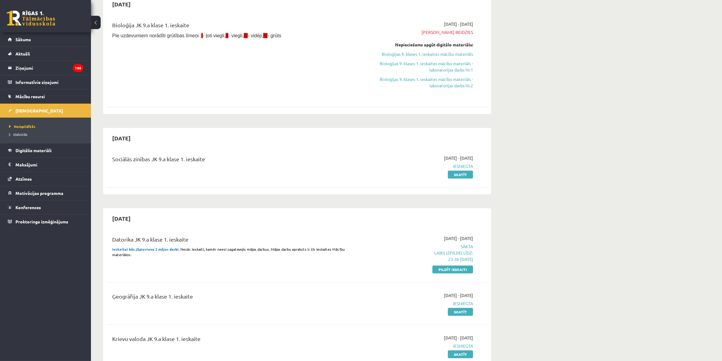
scroll to position [76, 0]
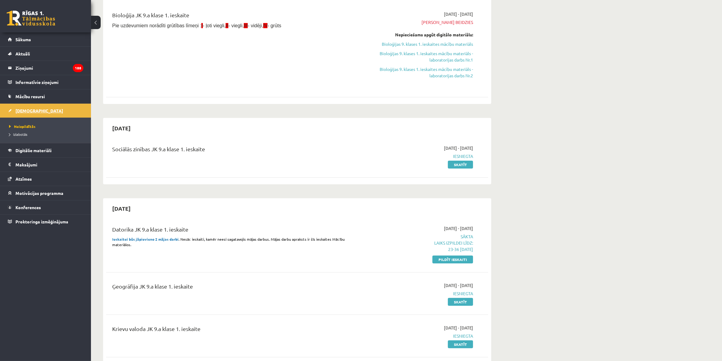
click at [22, 109] on span "[DEMOGRAPHIC_DATA]" at bounding box center [39, 110] width 48 height 5
click at [459, 247] on p "Laiks izpildei līdz: 23-36 14-10-2025" at bounding box center [416, 246] width 114 height 13
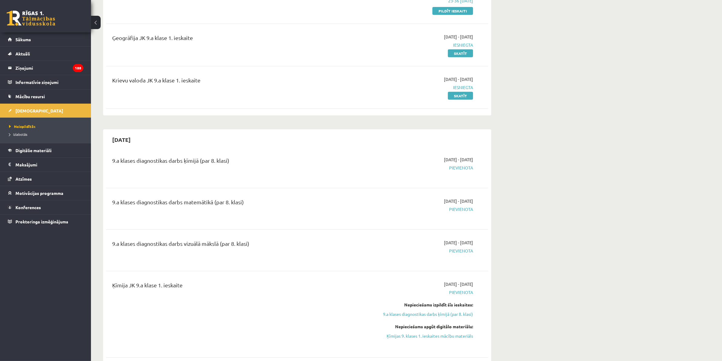
scroll to position [341, 0]
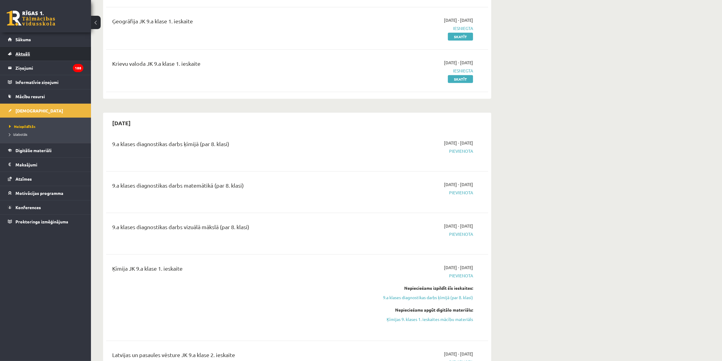
click at [44, 61] on link "Aktuāli" at bounding box center [45, 54] width 75 height 14
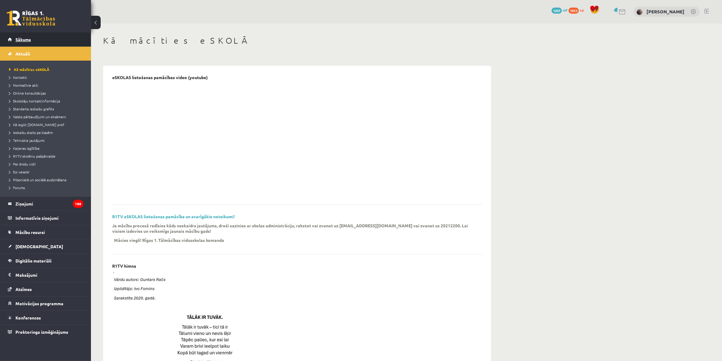
click at [42, 40] on link "Sākums" at bounding box center [45, 39] width 75 height 14
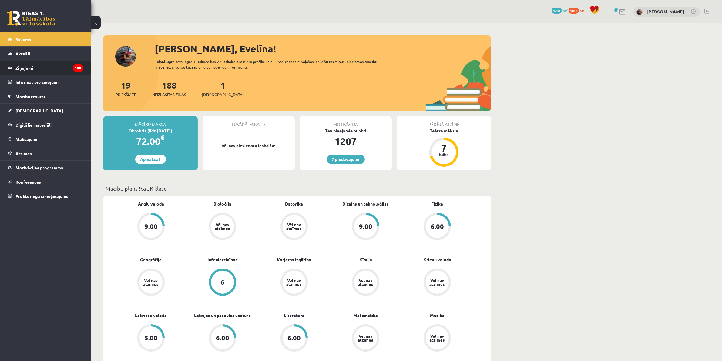
click at [39, 65] on legend "Ziņojumi 188" at bounding box center [49, 68] width 68 height 14
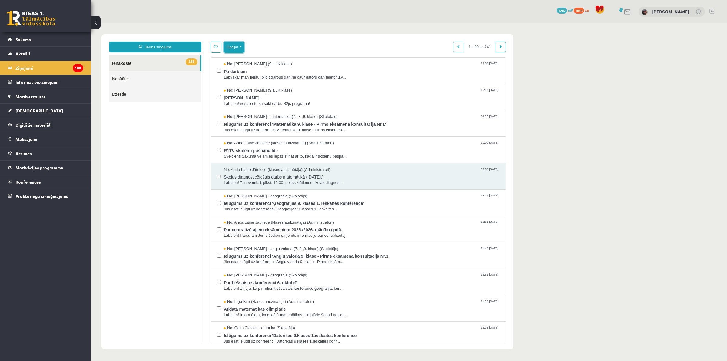
click at [236, 48] on button "Opcijas" at bounding box center [234, 47] width 20 height 11
click at [175, 46] on link "Jauns ziņojums" at bounding box center [155, 47] width 92 height 11
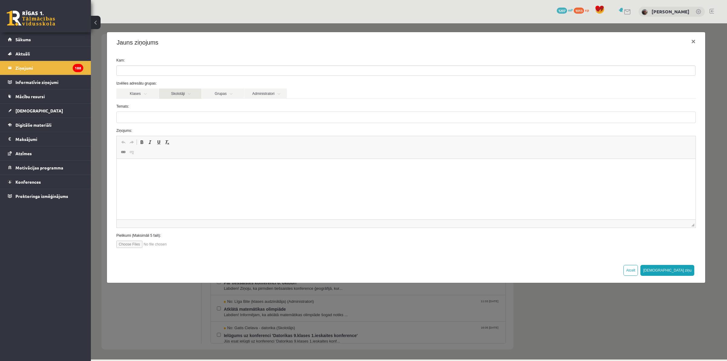
click at [171, 92] on link "Skolotāji" at bounding box center [180, 93] width 42 height 10
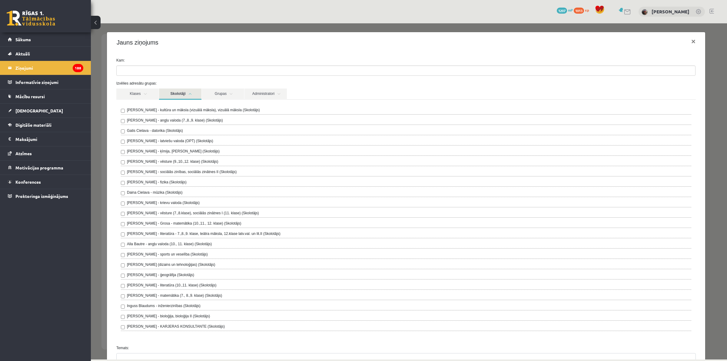
click at [170, 70] on ul at bounding box center [406, 71] width 579 height 10
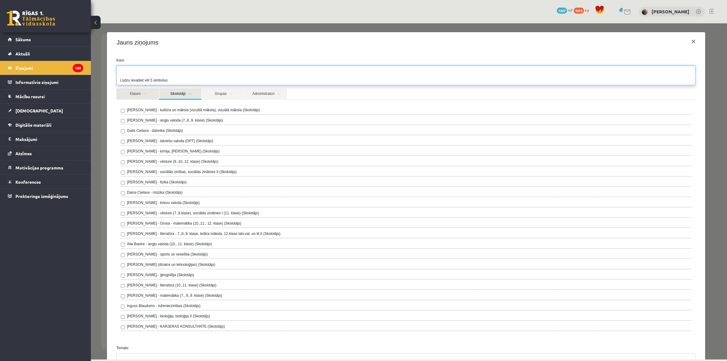
click at [141, 99] on link "Klases" at bounding box center [137, 93] width 42 height 11
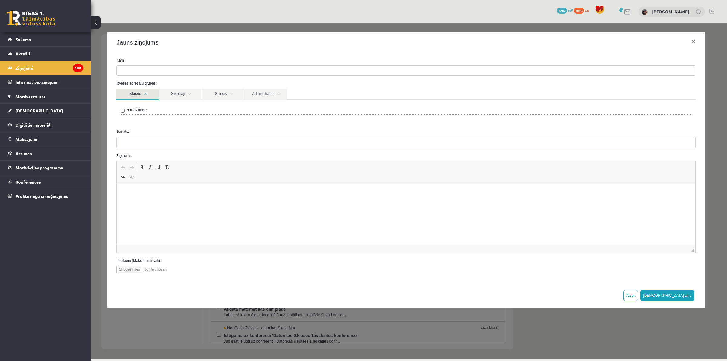
click at [150, 107] on div "9.a JK klase" at bounding box center [406, 112] width 580 height 24
click at [223, 93] on link "Grupas" at bounding box center [223, 93] width 42 height 11
click at [259, 93] on link "Administratori" at bounding box center [266, 93] width 42 height 11
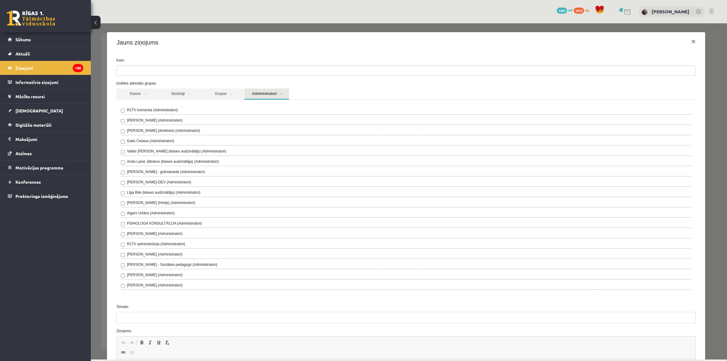
click at [248, 95] on link "Administratori" at bounding box center [267, 93] width 45 height 11
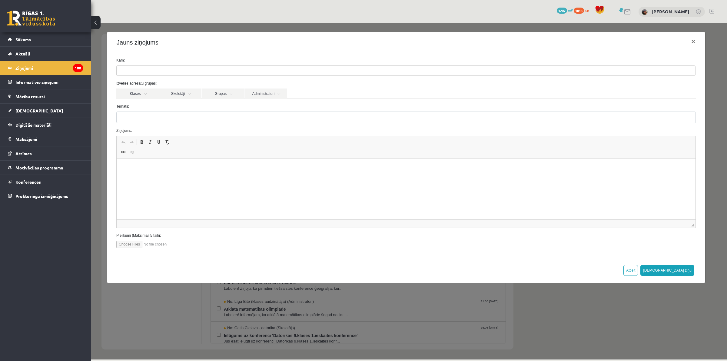
drag, startPoint x: 698, startPoint y: 30, endPoint x: 701, endPoint y: 38, distance: 8.7
click at [700, 32] on div "Jauns ziņojums × Kam: Izvēlies adresātu grupas: Klases Skolotāji Grupas Adminis…" at bounding box center [409, 191] width 636 height 336
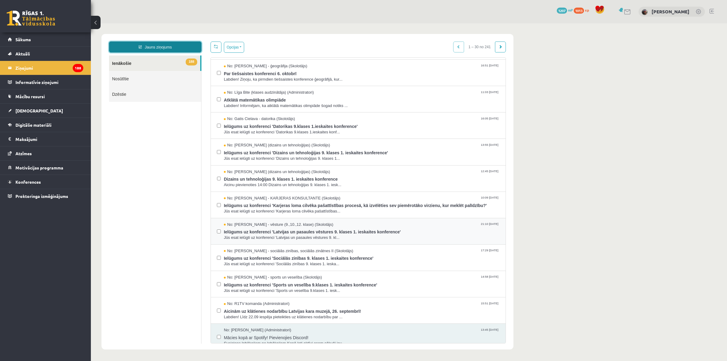
scroll to position [227, 0]
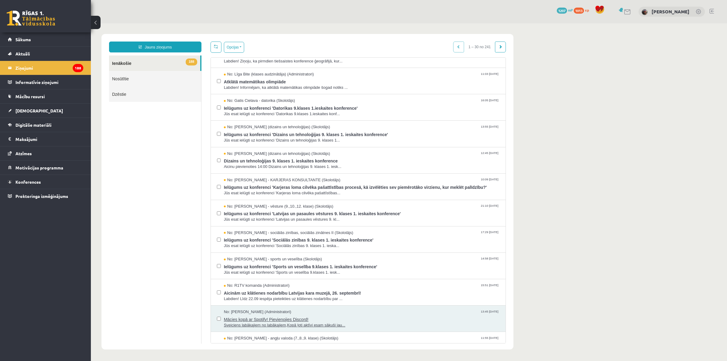
click at [258, 325] on span "Sveiciens labākajiem no labākajiem,Kopā ļoti aktīvi esam sākuši jau..." at bounding box center [362, 325] width 276 height 6
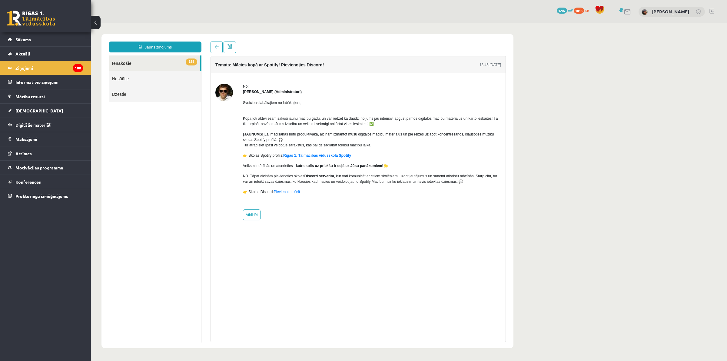
scroll to position [0, 0]
click at [312, 155] on link "Rīgas 1. Tālmācības vidusskola Spotify" at bounding box center [317, 155] width 68 height 4
click at [289, 191] on link "Pievienoties šeit" at bounding box center [287, 192] width 26 height 4
click at [7, 66] on li "Ziņojumi 188" at bounding box center [45, 68] width 91 height 14
click at [24, 52] on link "Aktuāli" at bounding box center [45, 54] width 75 height 14
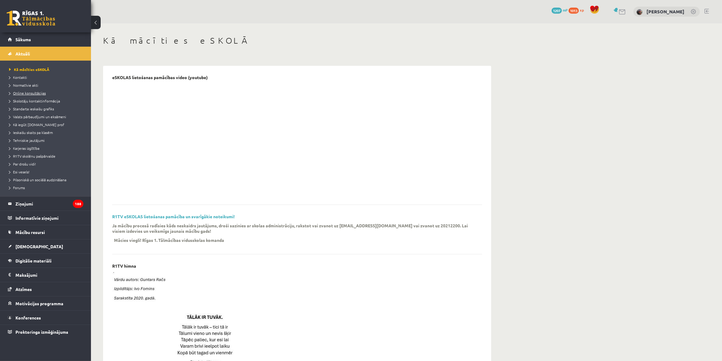
click at [25, 92] on span "Online konsultācijas" at bounding box center [27, 93] width 37 height 5
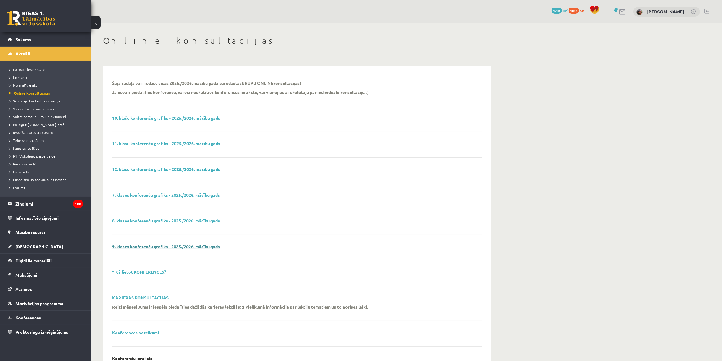
click at [159, 245] on link "9. klases konferenču grafiks - 2025./2026. mācību gads" at bounding box center [166, 246] width 108 height 5
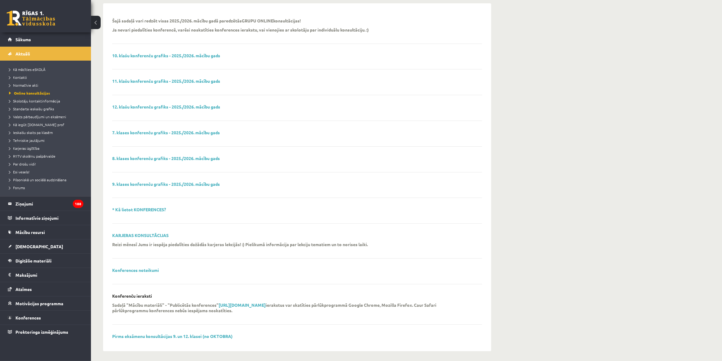
scroll to position [65, 0]
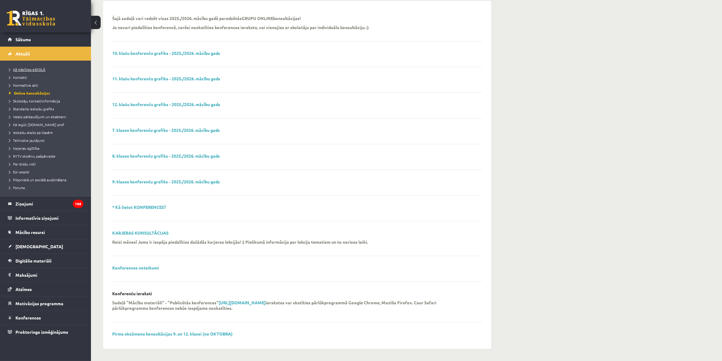
click at [26, 72] on link "Kā mācīties eSKOLĀ" at bounding box center [47, 69] width 76 height 5
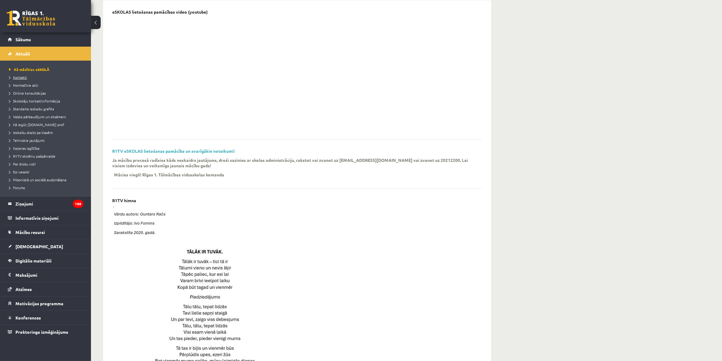
click at [27, 76] on link "Kontakti" at bounding box center [47, 77] width 76 height 5
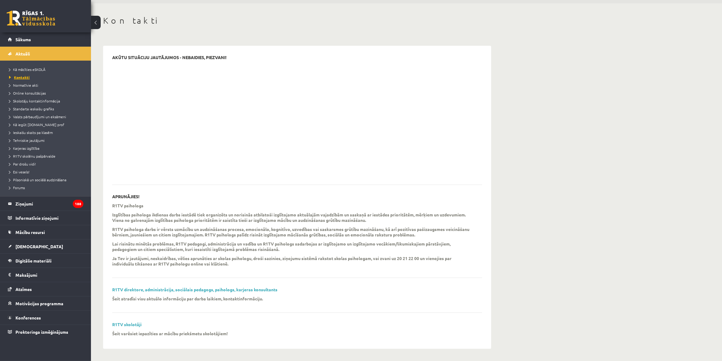
scroll to position [20, 0]
click at [219, 288] on link "R1TV direktore, administrācija, sociālais pedagogs, psihologs, karjeras konsult…" at bounding box center [194, 289] width 165 height 5
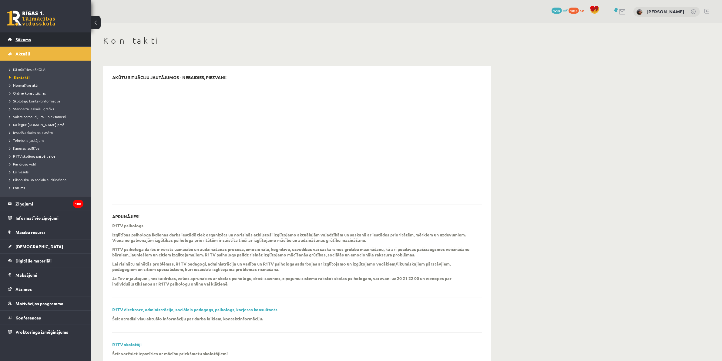
click at [49, 42] on link "Sākums" at bounding box center [45, 39] width 75 height 14
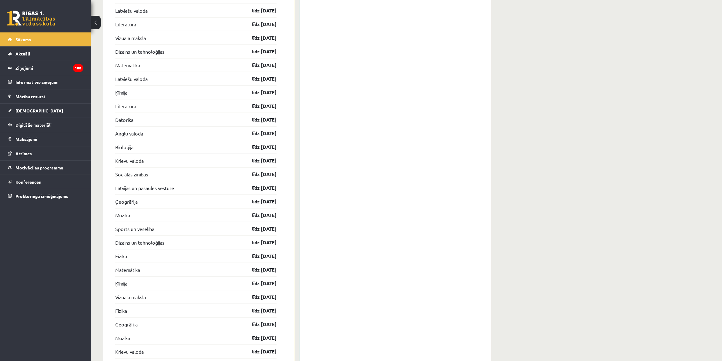
scroll to position [1064, 0]
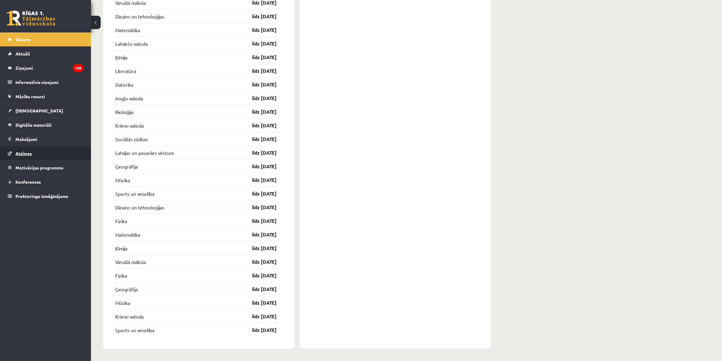
click at [45, 157] on link "Atzīmes" at bounding box center [45, 153] width 75 height 14
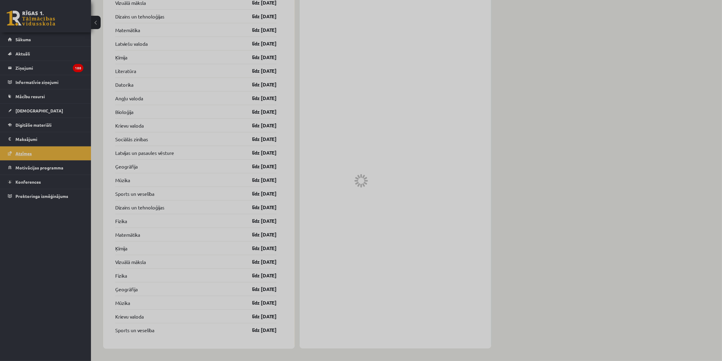
scroll to position [982, 0]
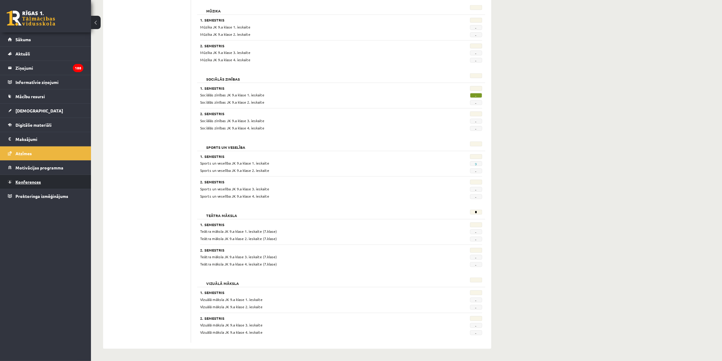
click at [33, 183] on span "Konferences" at bounding box center [27, 181] width 25 height 5
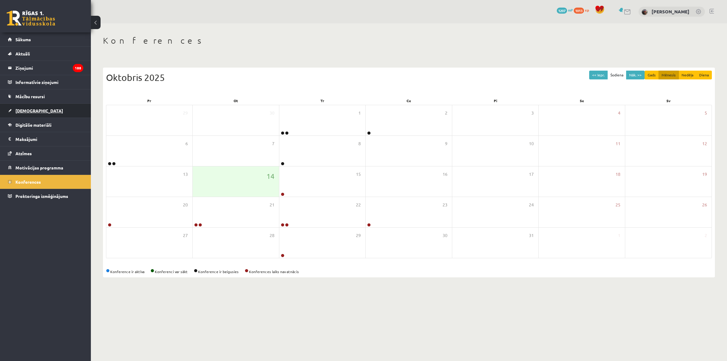
click at [38, 116] on link "[DEMOGRAPHIC_DATA]" at bounding box center [45, 111] width 75 height 14
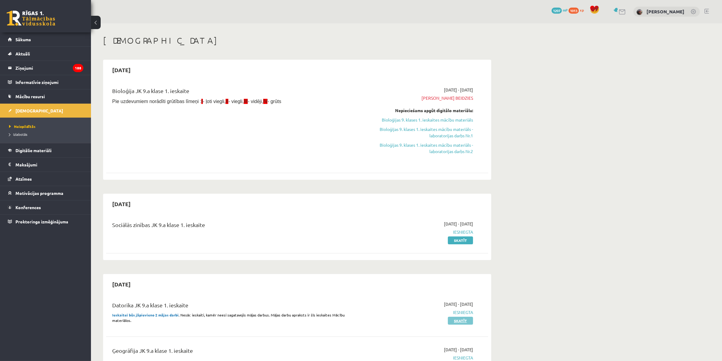
click at [459, 320] on link "Skatīt" at bounding box center [460, 321] width 25 height 8
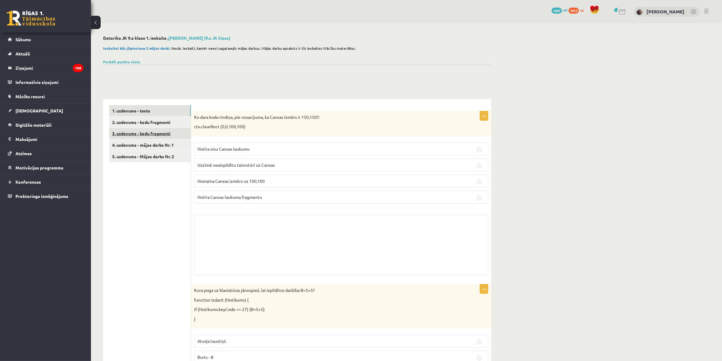
click at [154, 134] on link "3. uzdevums - kodu fragmenti" at bounding box center [150, 133] width 82 height 11
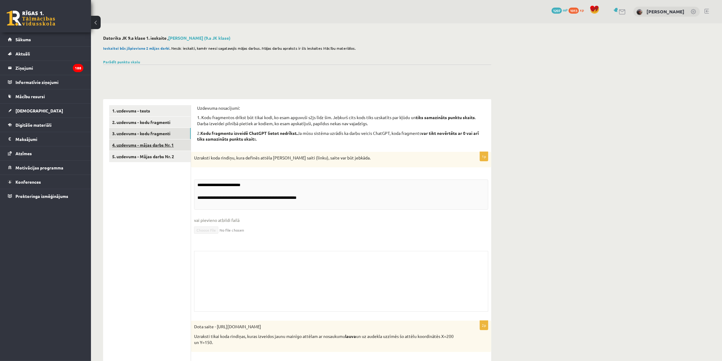
click at [154, 150] on link "4. uzdevums - mājas darbs Nr. 1" at bounding box center [150, 144] width 82 height 11
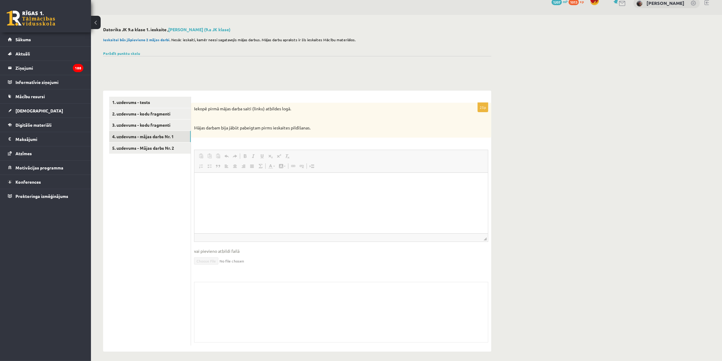
scroll to position [11, 0]
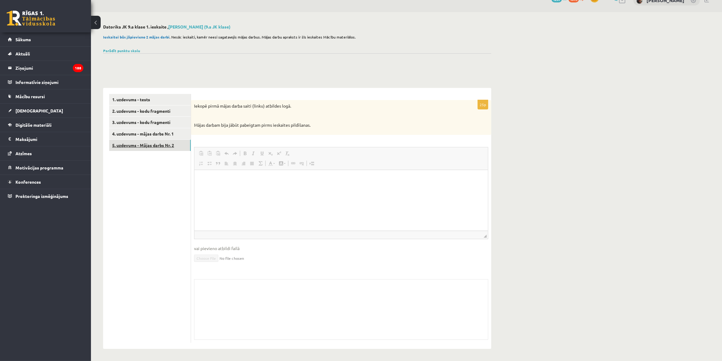
click at [165, 145] on link "5. uzdevums - Mājas darbs Nr. 2" at bounding box center [150, 145] width 82 height 11
click at [167, 124] on link "3. uzdevums - kodu fragmenti" at bounding box center [150, 122] width 82 height 11
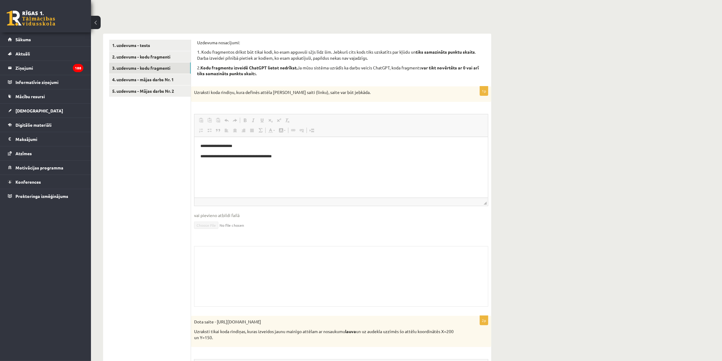
scroll to position [0, 0]
